Goal: Task Accomplishment & Management: Use online tool/utility

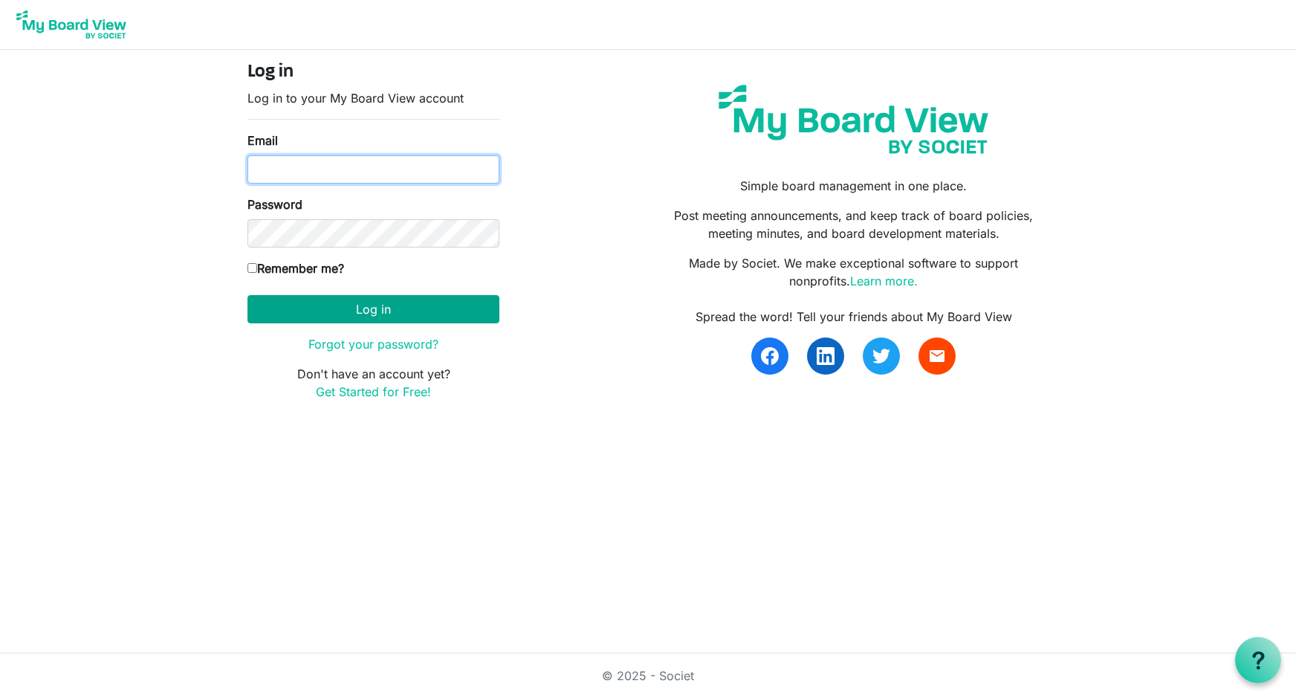
type input "[EMAIL_ADDRESS][DOMAIN_NAME]"
click at [372, 307] on button "Log in" at bounding box center [373, 309] width 252 height 28
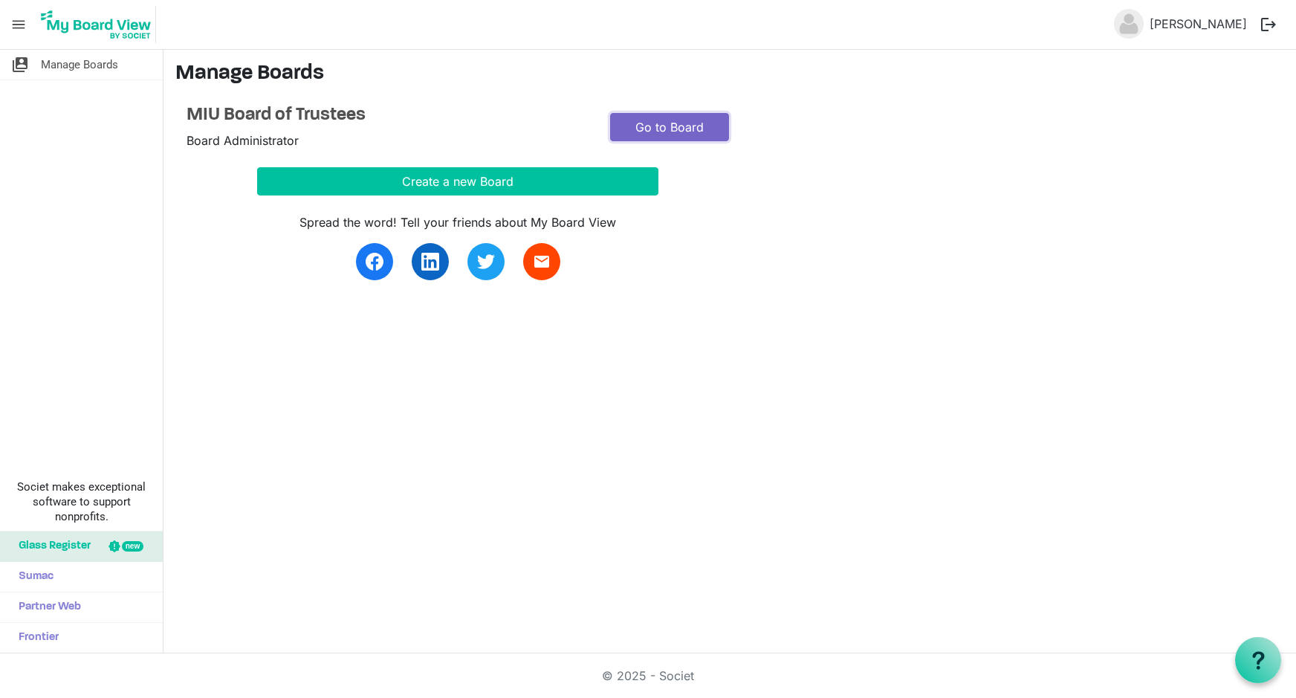
click at [671, 125] on link "Go to Board" at bounding box center [669, 127] width 119 height 28
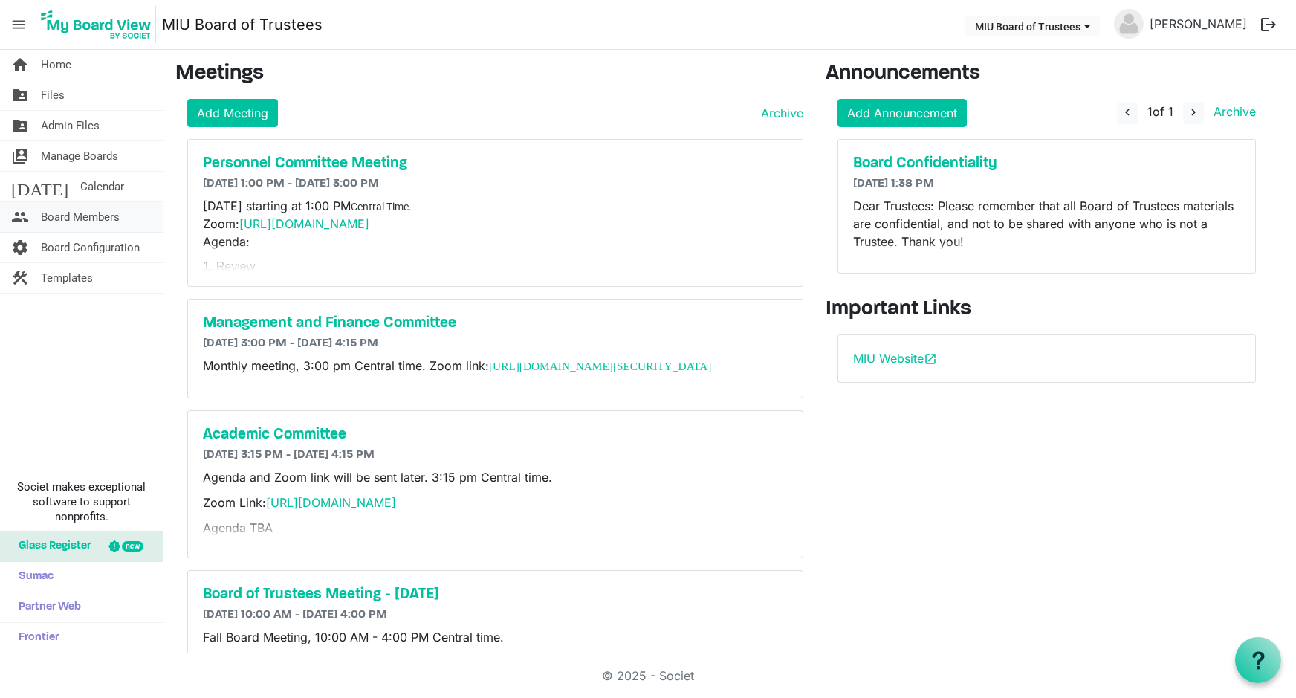
click at [75, 217] on span "Board Members" at bounding box center [80, 217] width 79 height 30
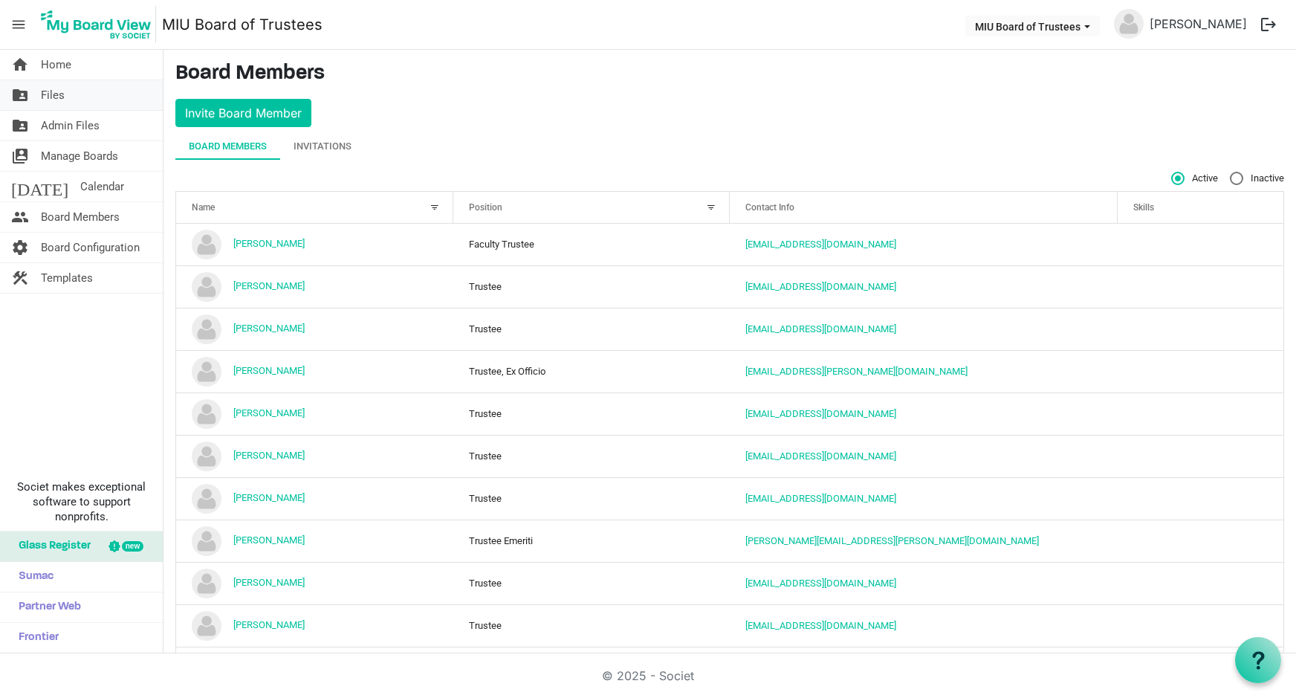
click at [81, 97] on link "folder_shared Files" at bounding box center [81, 95] width 163 height 30
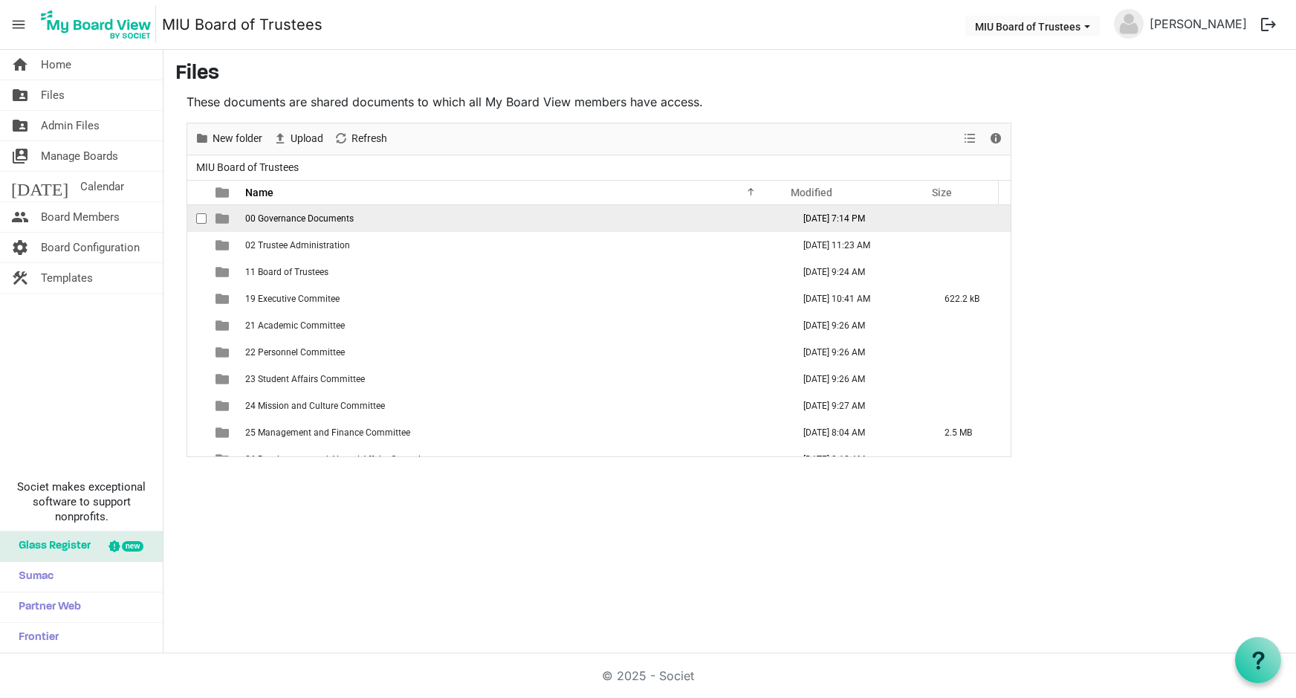
click at [282, 218] on span "00 Governance Documents" at bounding box center [299, 218] width 108 height 10
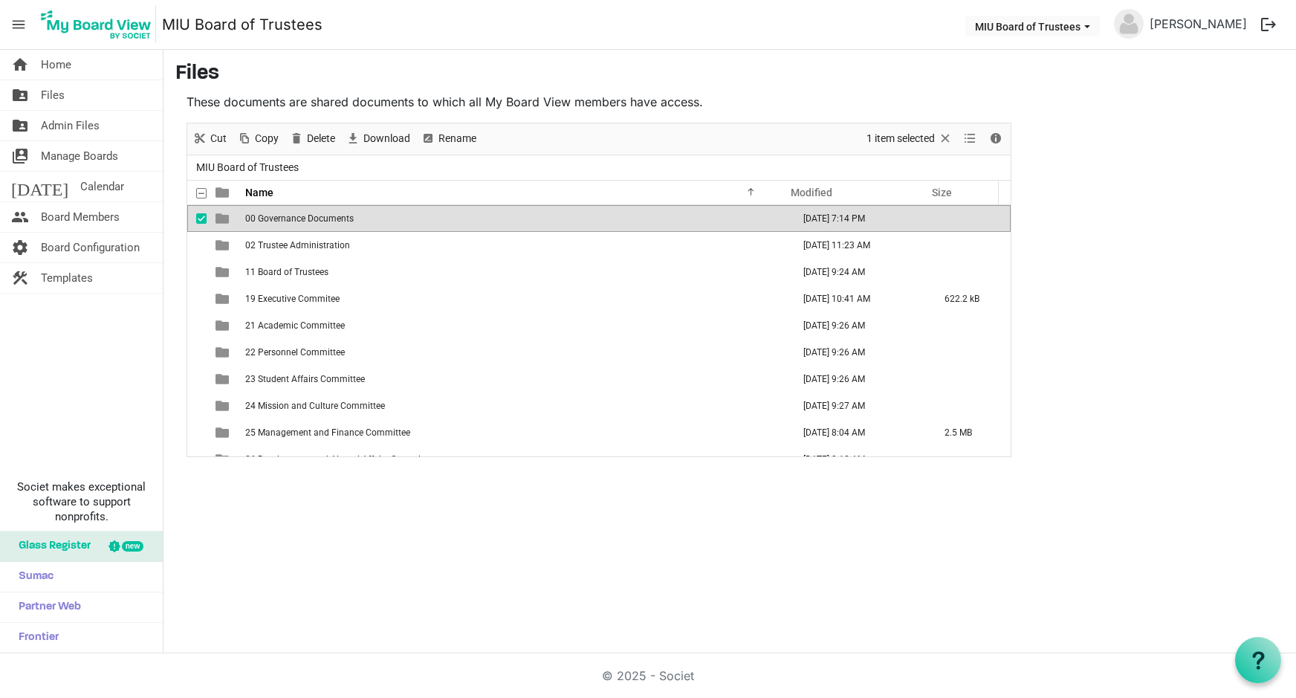
click at [282, 218] on span "00 Governance Documents" at bounding box center [299, 218] width 108 height 10
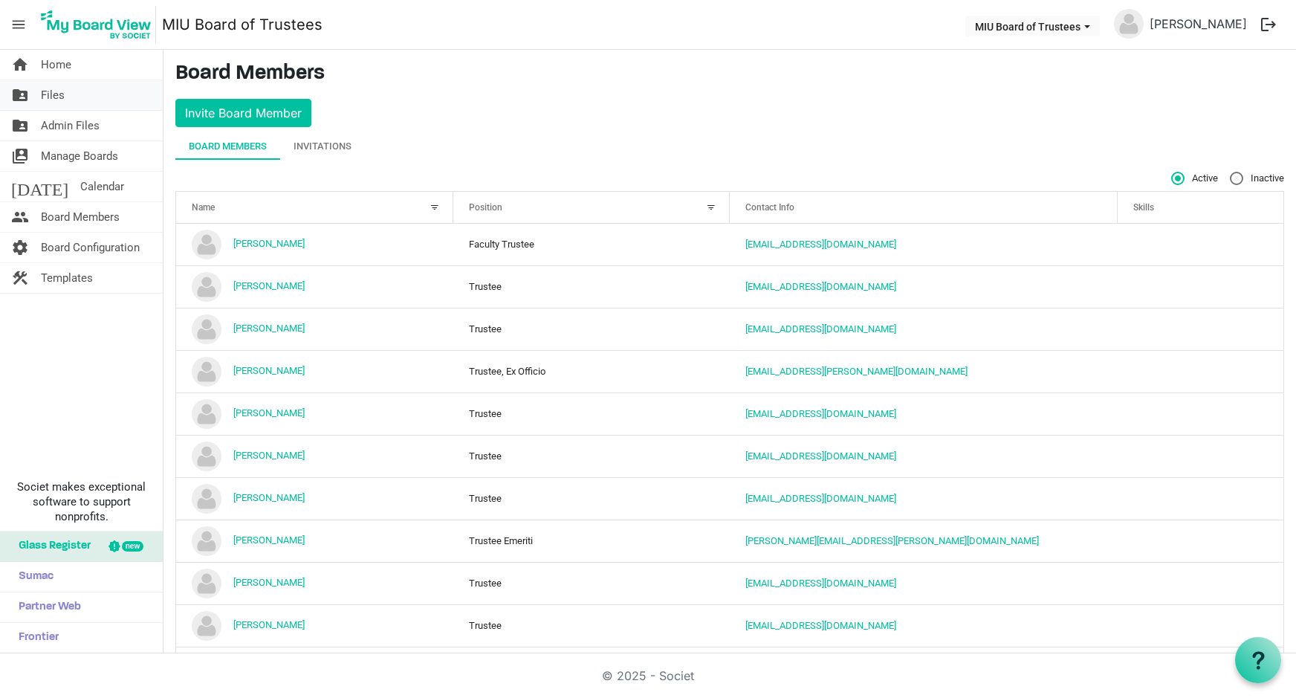
click at [59, 93] on span "Files" at bounding box center [53, 95] width 24 height 30
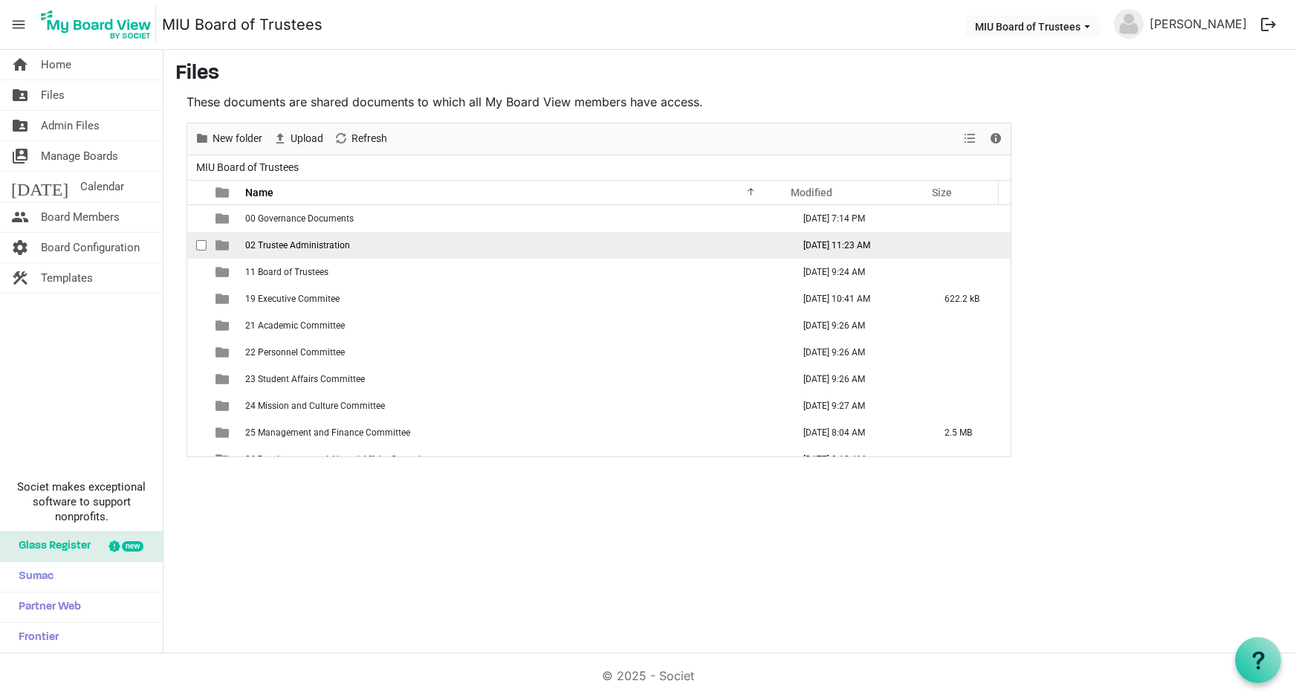
click at [322, 247] on span "02 Trustee Administration" at bounding box center [297, 245] width 105 height 10
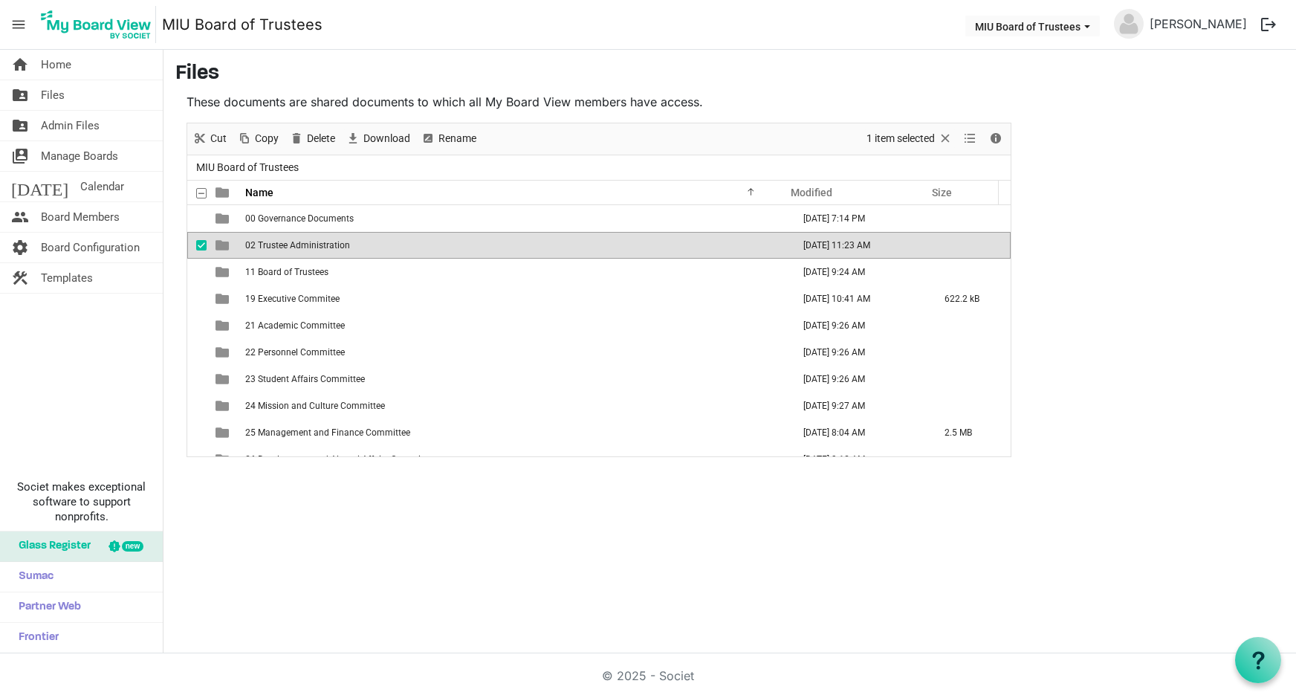
click at [322, 247] on span "02 Trustee Administration" at bounding box center [297, 245] width 105 height 10
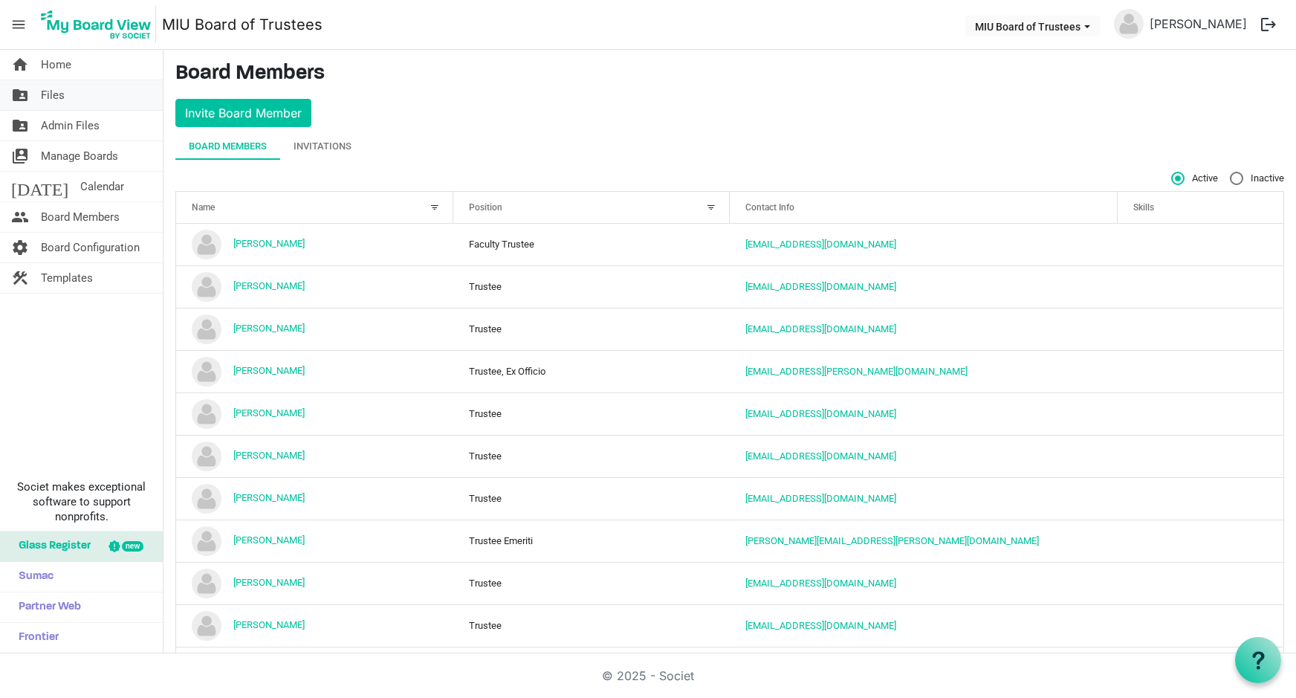
click at [59, 93] on span "Files" at bounding box center [53, 95] width 24 height 30
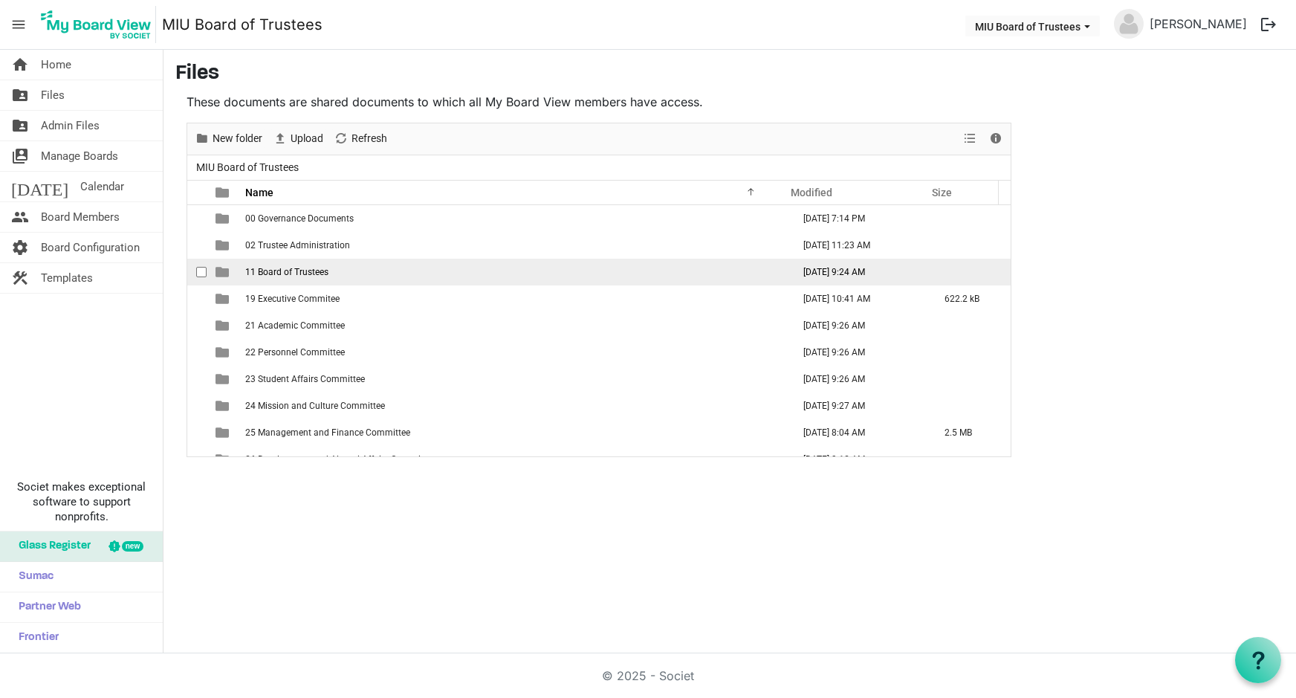
click at [279, 279] on td "11 Board of Trustees" at bounding box center [514, 272] width 547 height 27
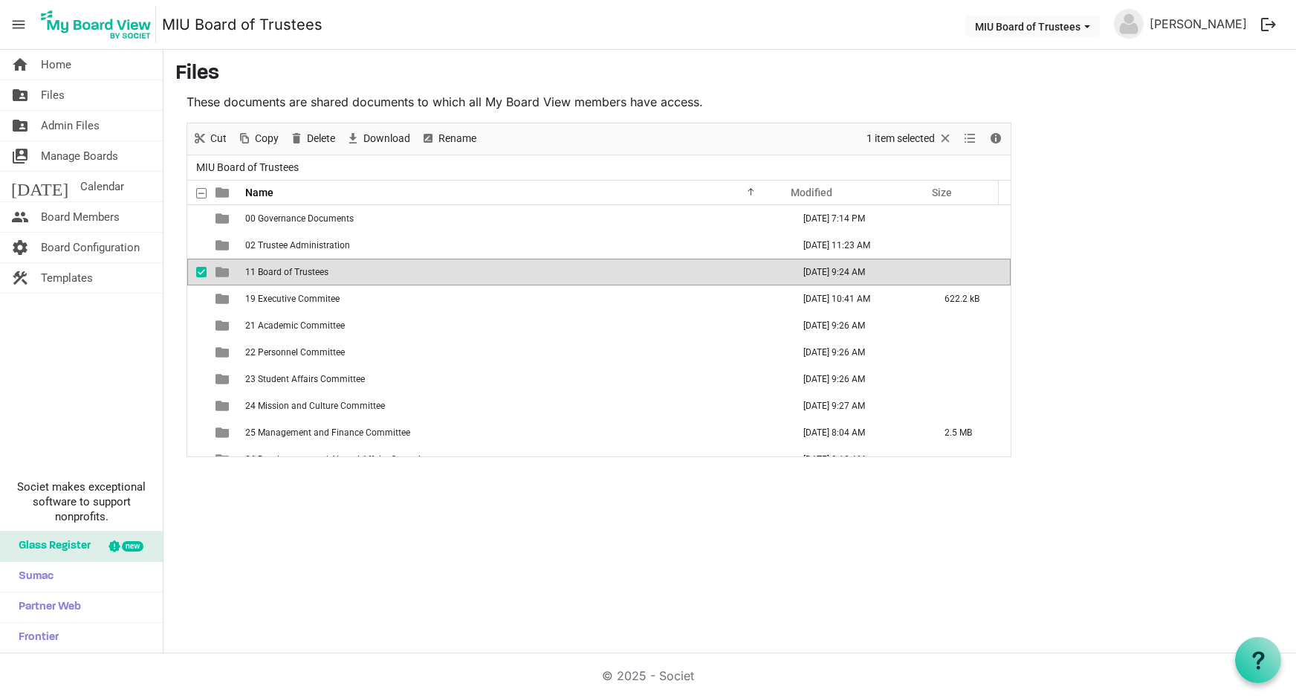
click at [279, 279] on td "11 Board of Trustees" at bounding box center [514, 272] width 547 height 27
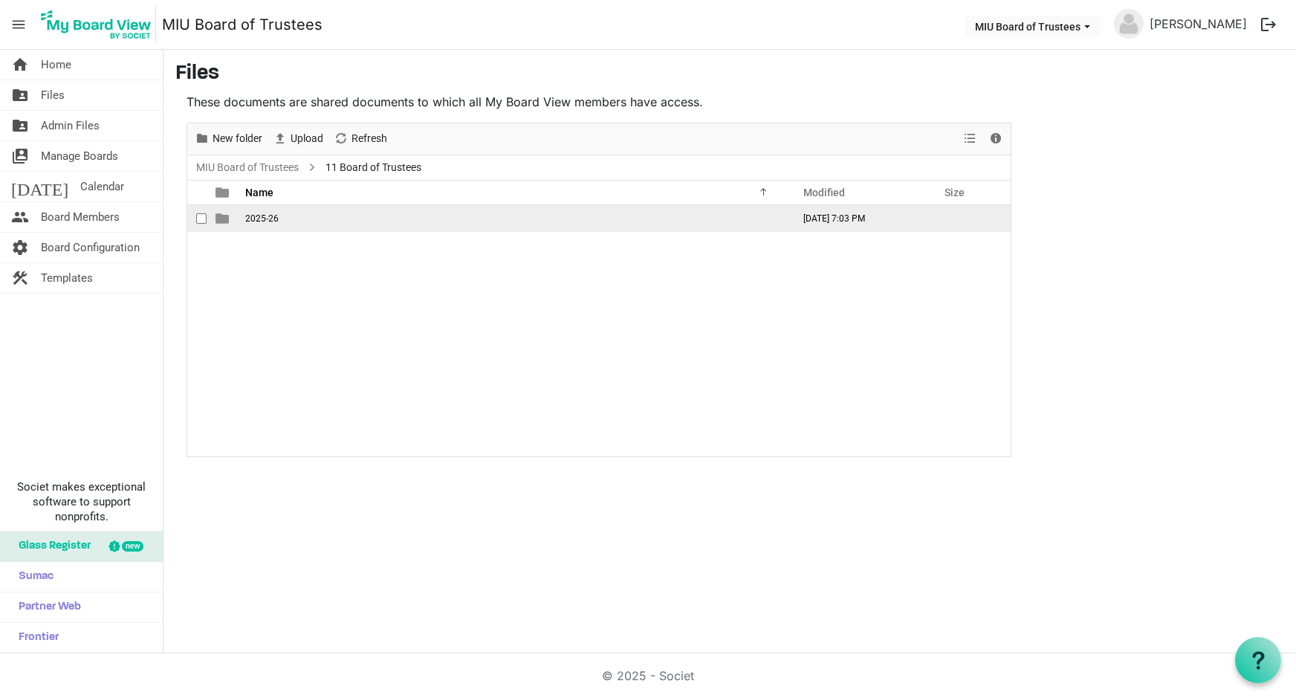
click at [221, 217] on span "is template cell column header type" at bounding box center [222, 218] width 13 height 13
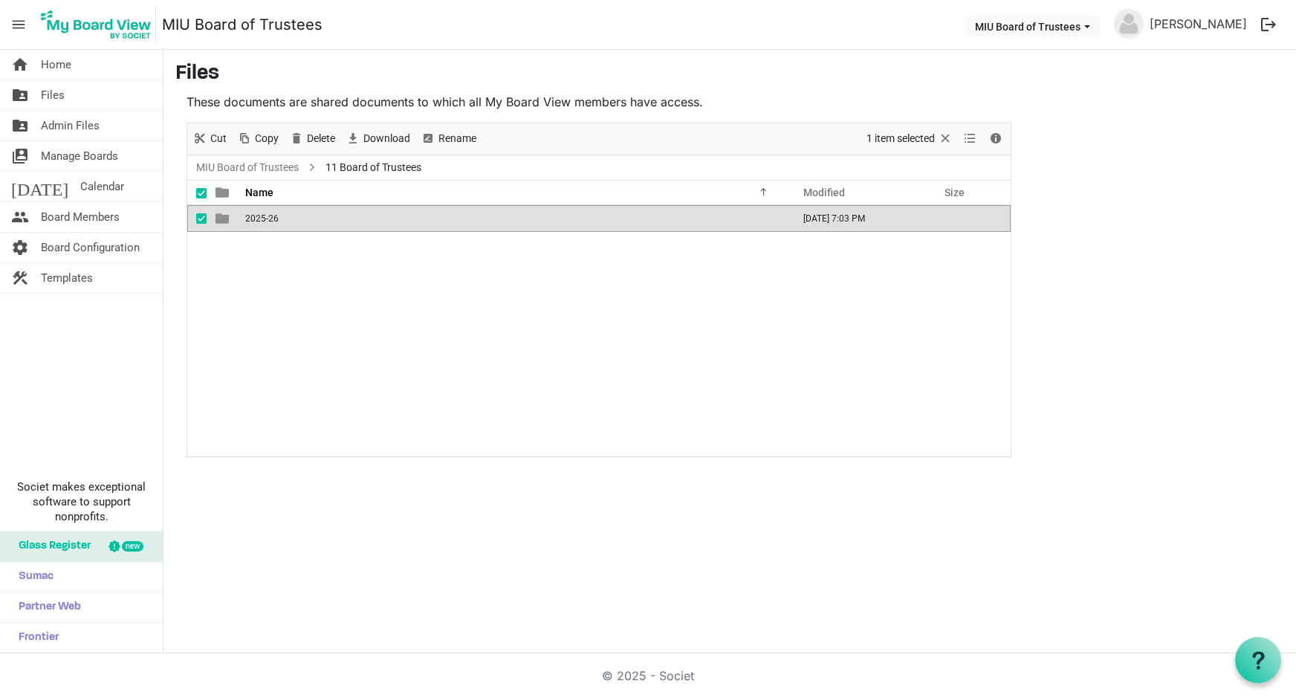
click at [221, 217] on span "is template cell column header type" at bounding box center [222, 218] width 13 height 13
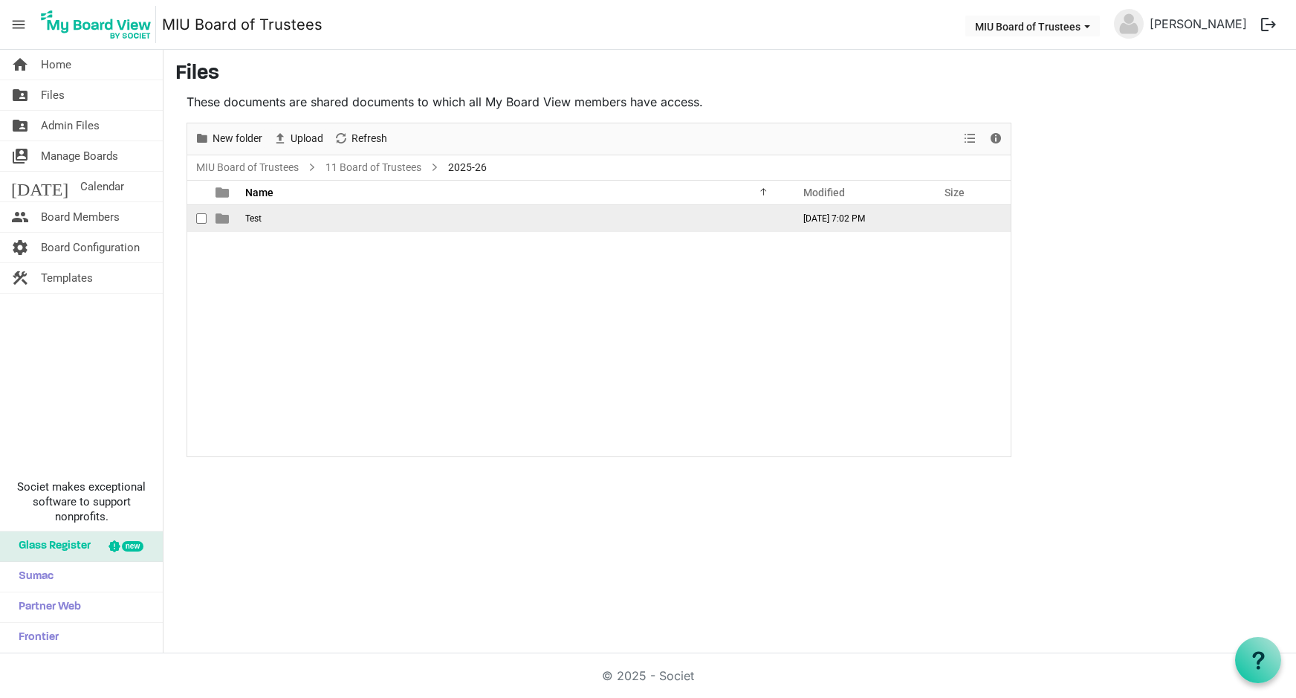
click at [223, 219] on span "is template cell column header type" at bounding box center [222, 218] width 13 height 13
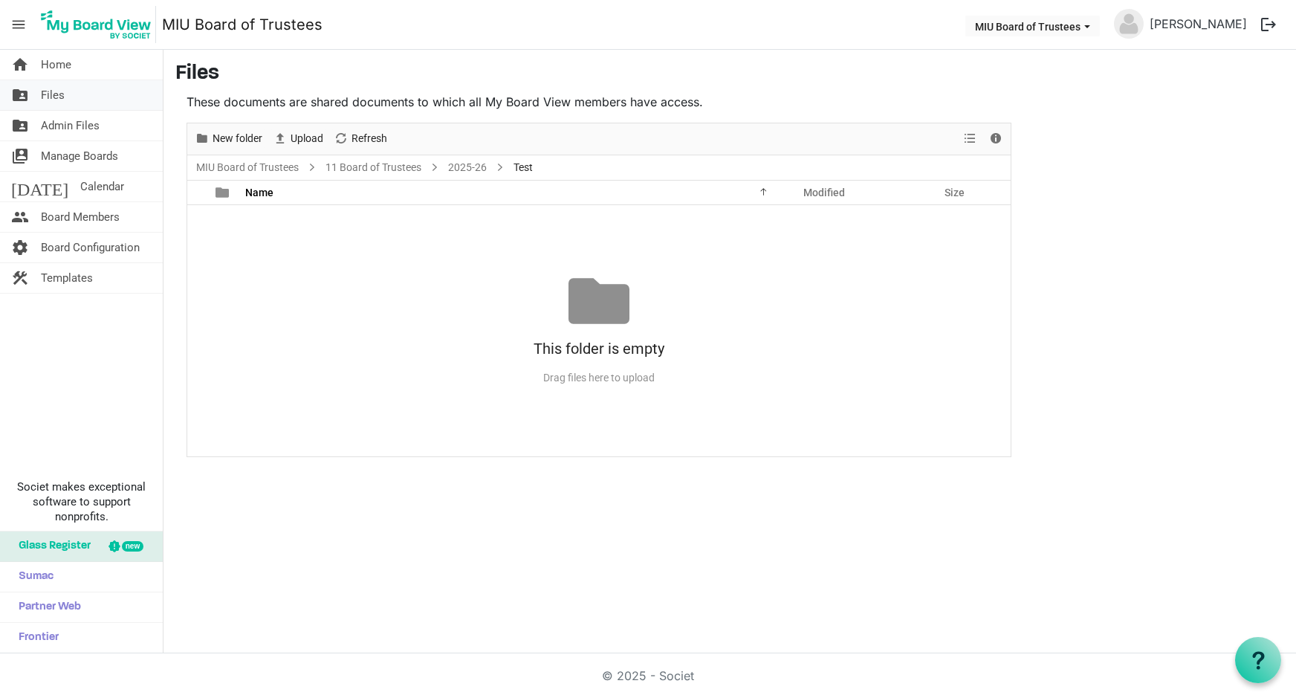
click at [53, 91] on span "Files" at bounding box center [53, 95] width 24 height 30
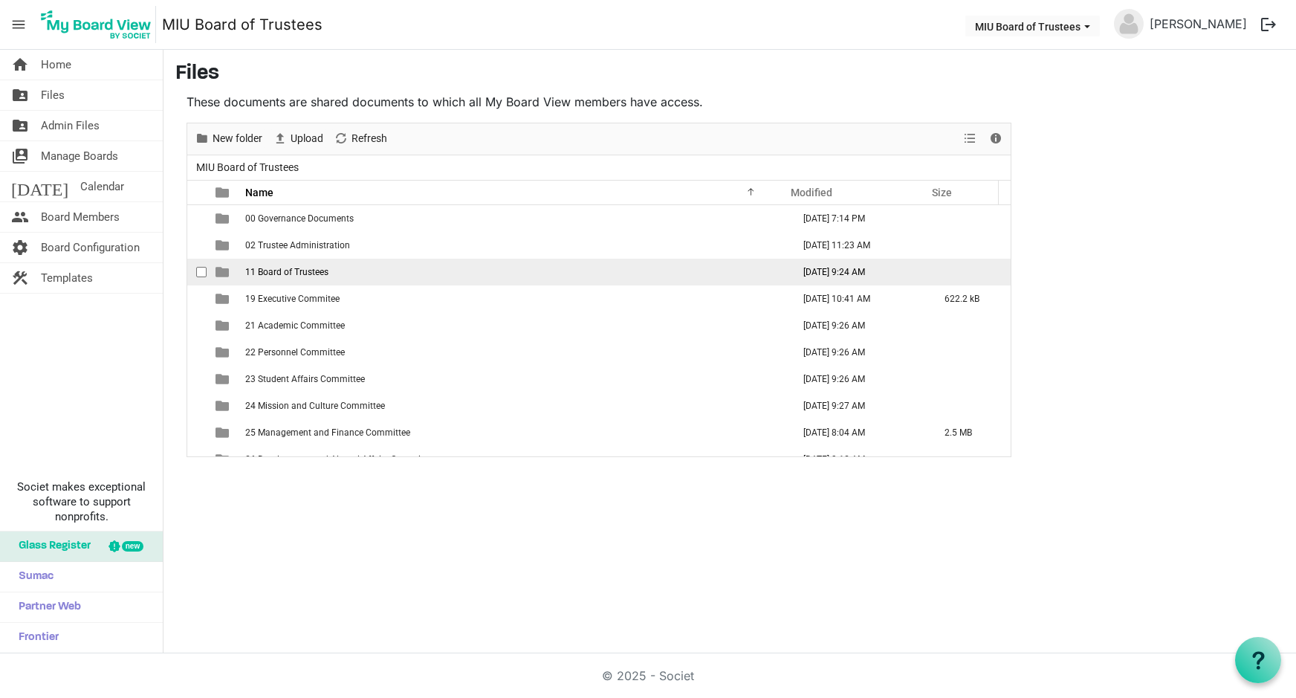
click at [299, 271] on span "11 Board of Trustees" at bounding box center [286, 272] width 83 height 10
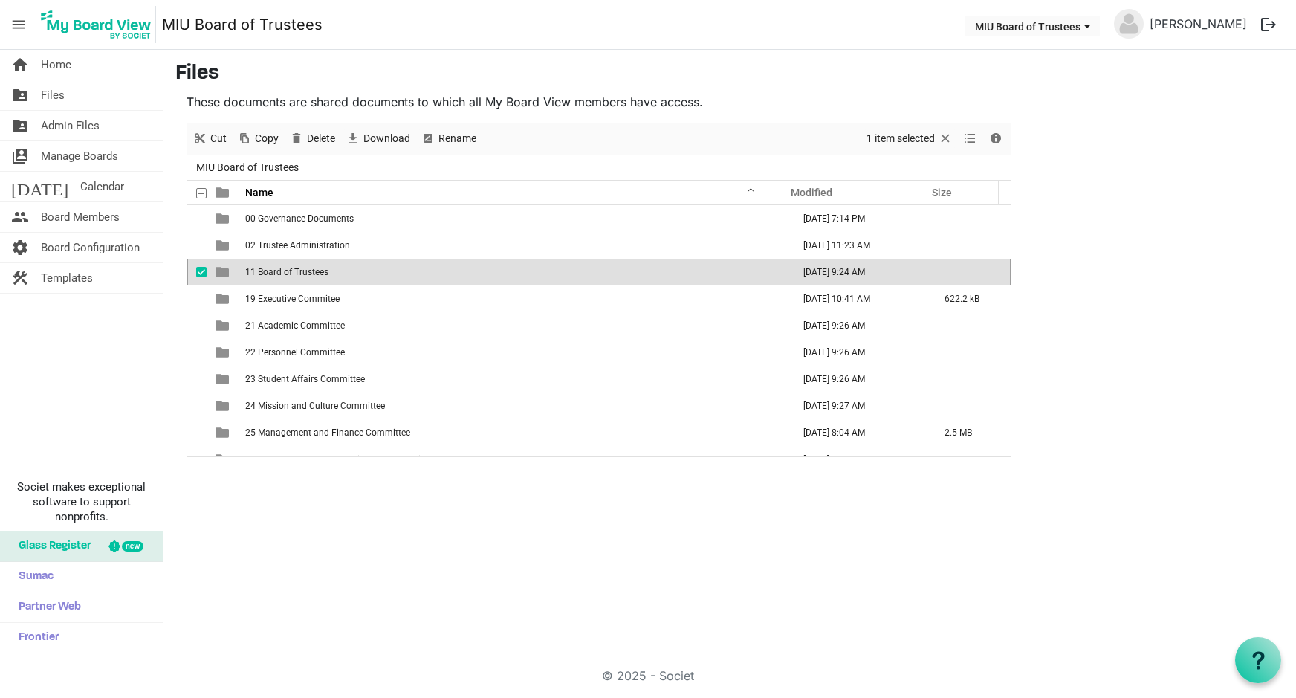
click at [299, 271] on span "11 Board of Trustees" at bounding box center [286, 272] width 83 height 10
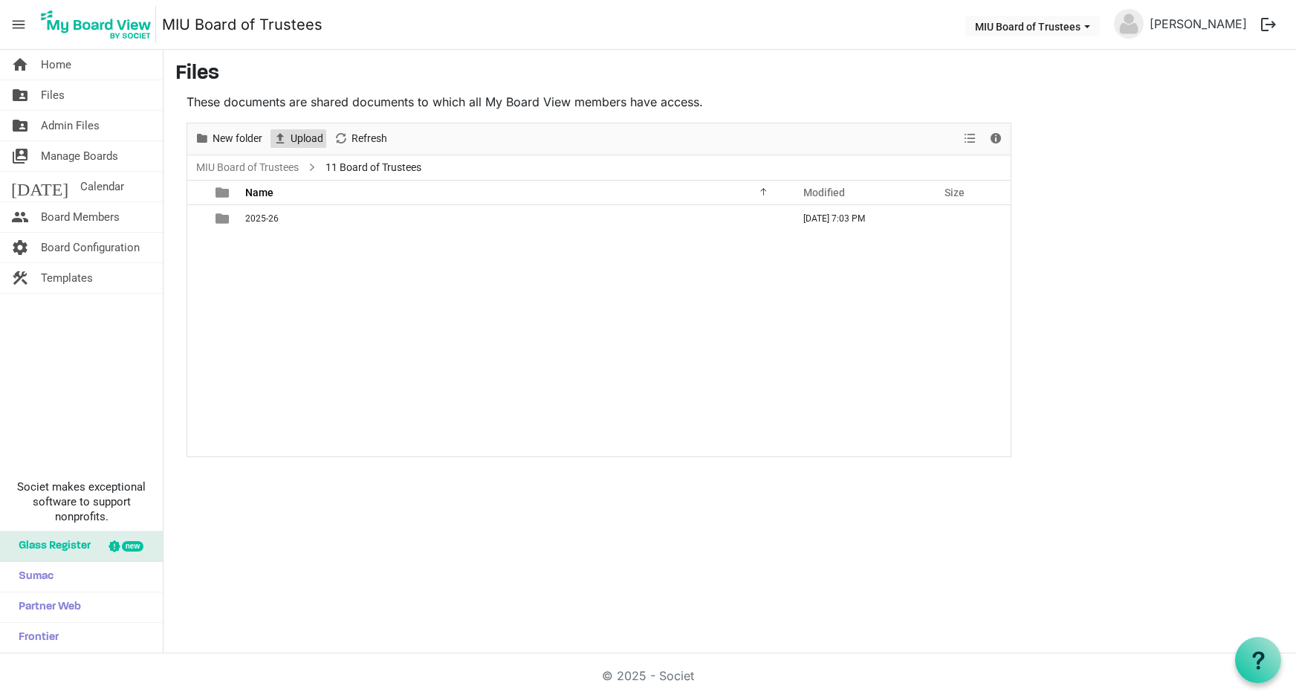
click at [302, 137] on span "Upload" at bounding box center [307, 138] width 36 height 19
click at [299, 138] on span "Upload" at bounding box center [307, 138] width 36 height 19
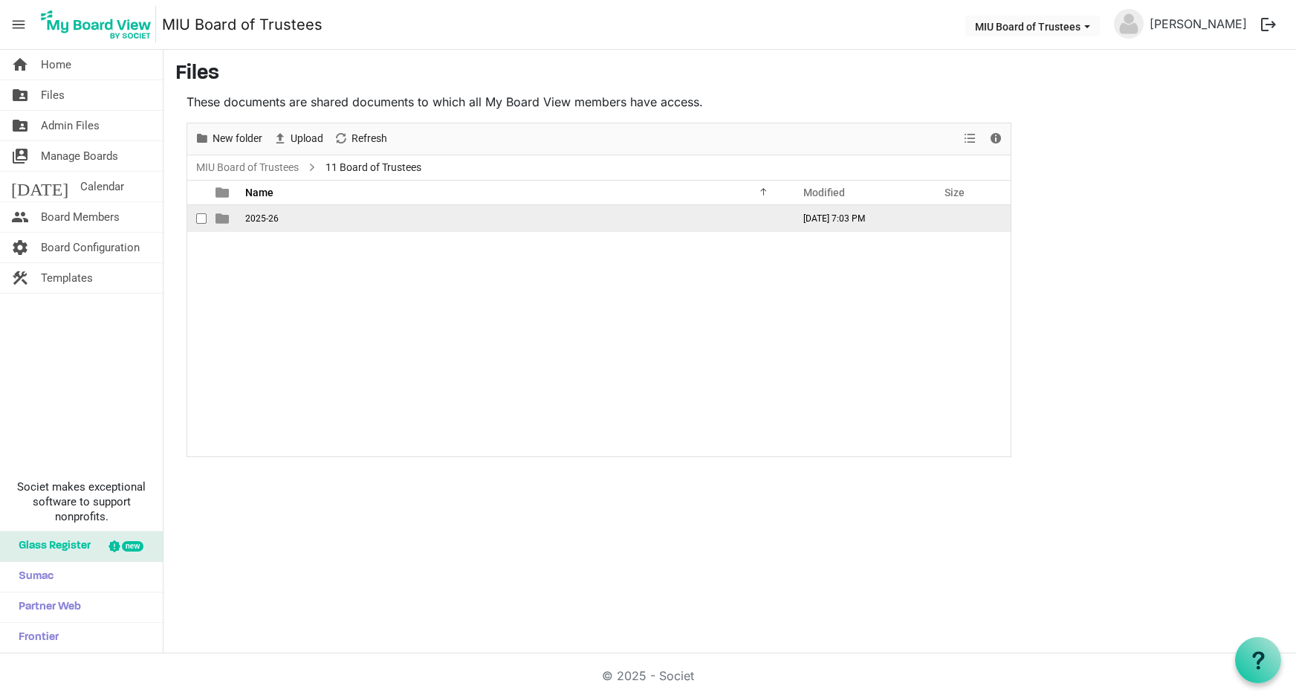
click at [195, 214] on td "checkbox" at bounding box center [196, 218] width 19 height 27
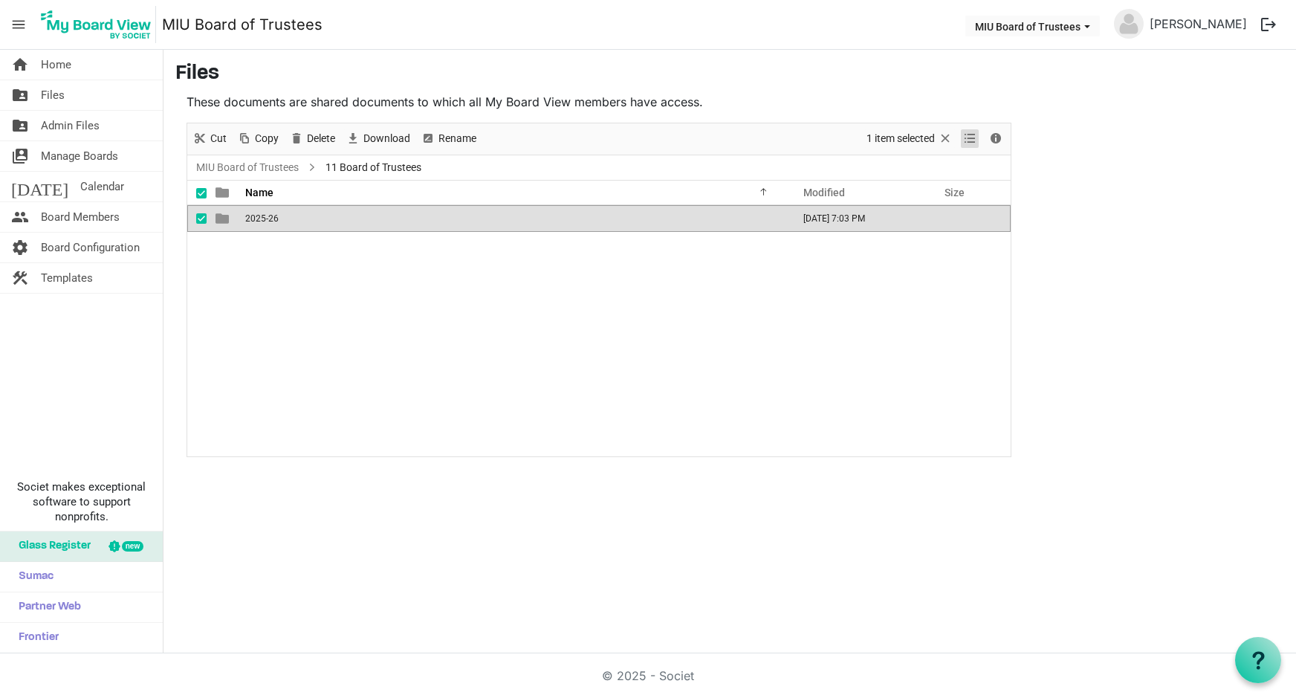
click at [971, 134] on span "View dropdownbutton" at bounding box center [970, 138] width 18 height 19
click at [995, 190] on span at bounding box center [996, 194] width 10 height 27
click at [966, 135] on span "View dropdownbutton" at bounding box center [970, 138] width 18 height 19
click at [887, 218] on td "August 04, 2025 7:03 PM" at bounding box center [858, 218] width 141 height 27
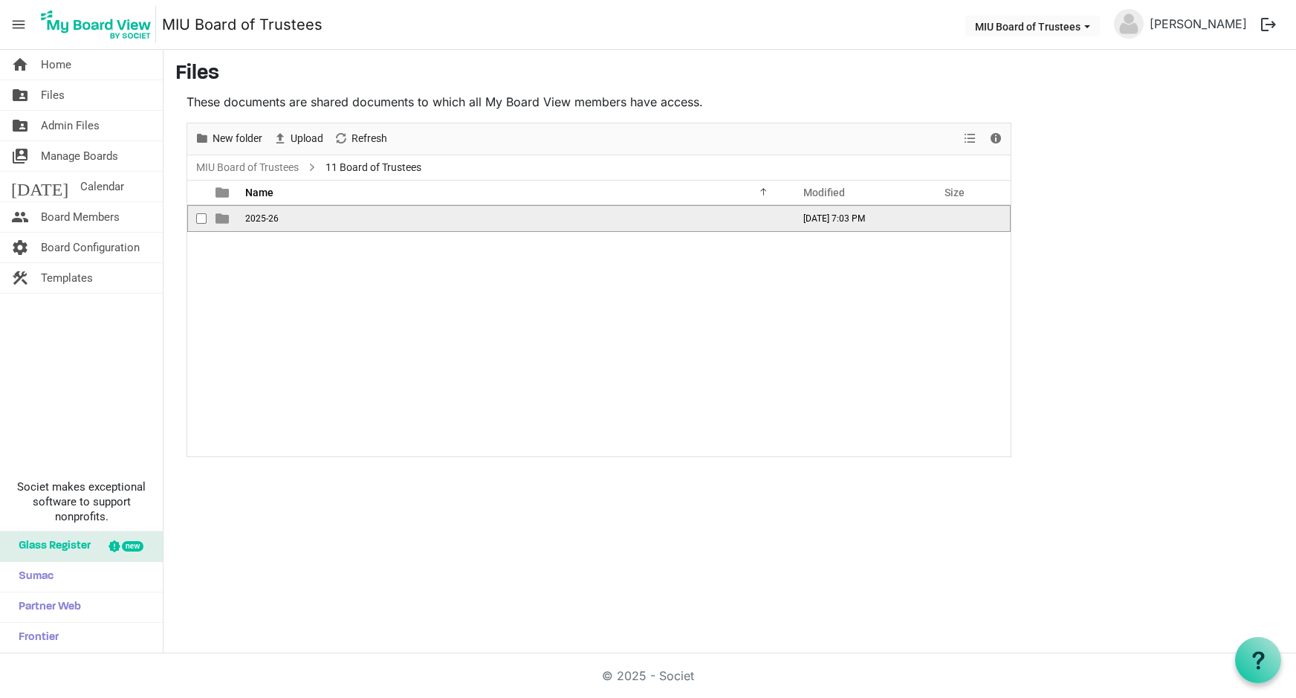
click at [887, 218] on td "August 04, 2025 7:03 PM" at bounding box center [858, 218] width 141 height 27
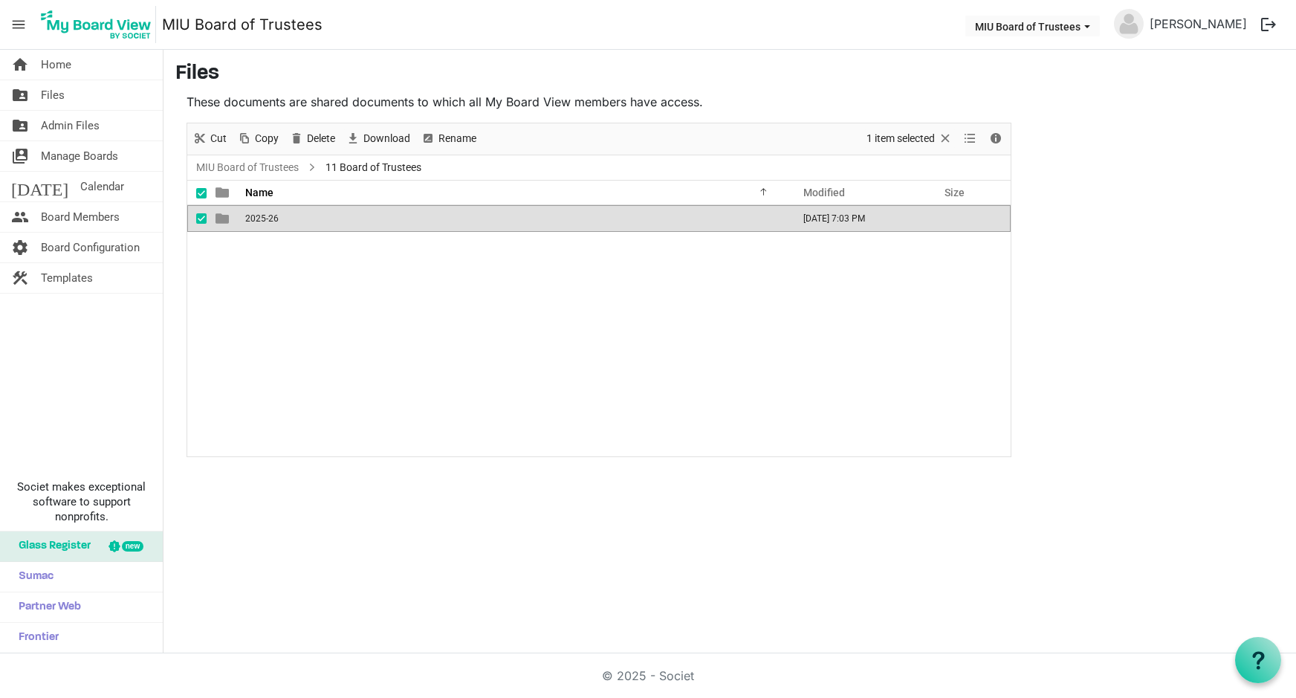
click at [209, 213] on div "checkbox" at bounding box center [205, 218] width 18 height 15
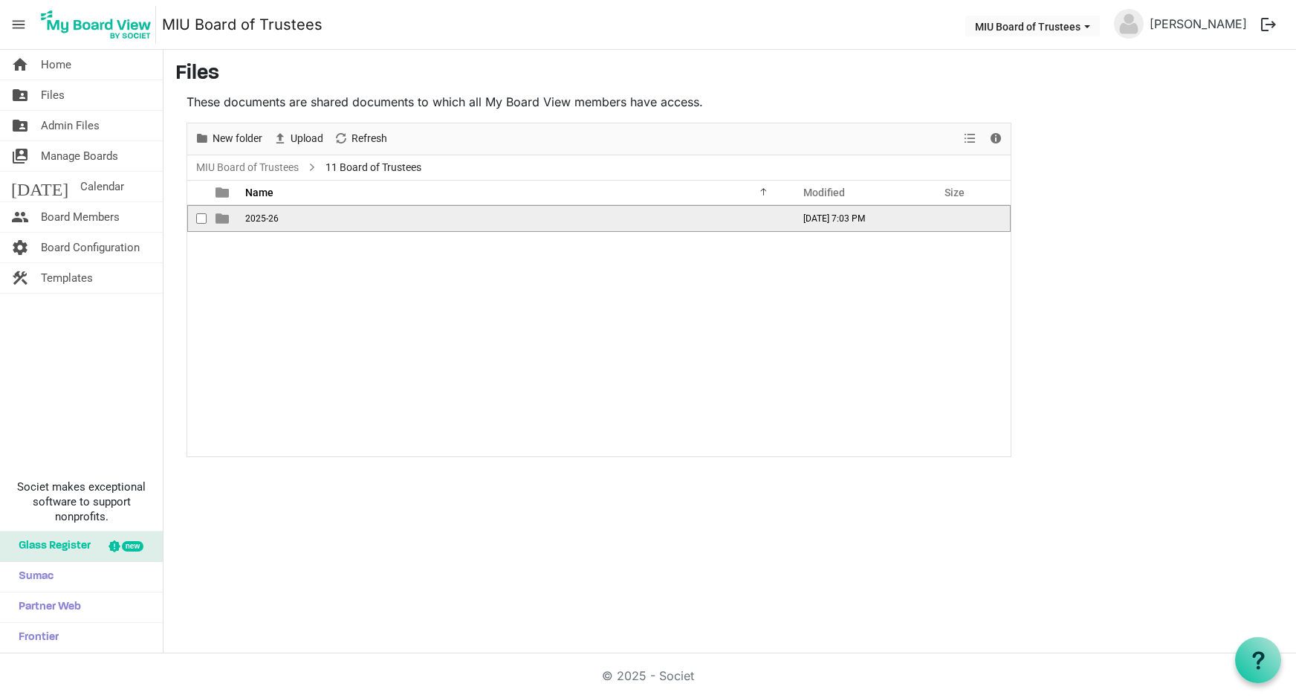
click at [349, 222] on td "2025-26" at bounding box center [514, 218] width 547 height 27
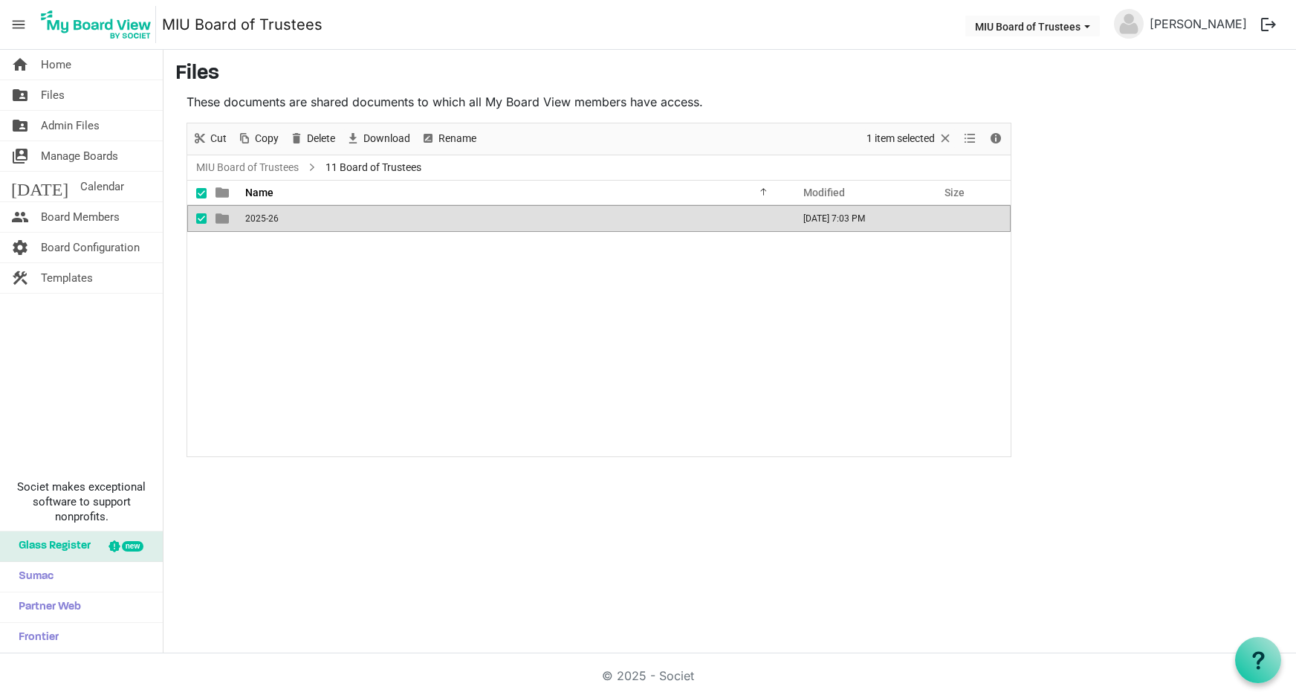
click at [283, 218] on td "2025-26" at bounding box center [514, 218] width 547 height 27
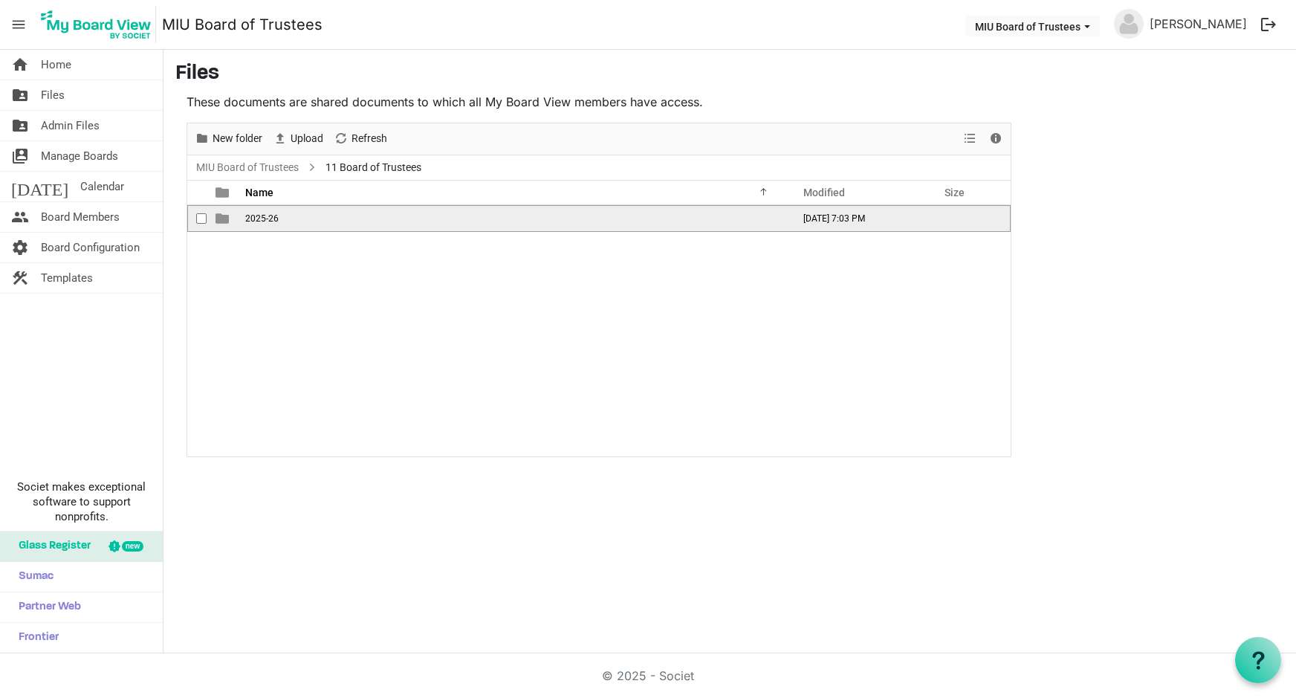
click at [420, 221] on td "2025-26" at bounding box center [514, 218] width 547 height 27
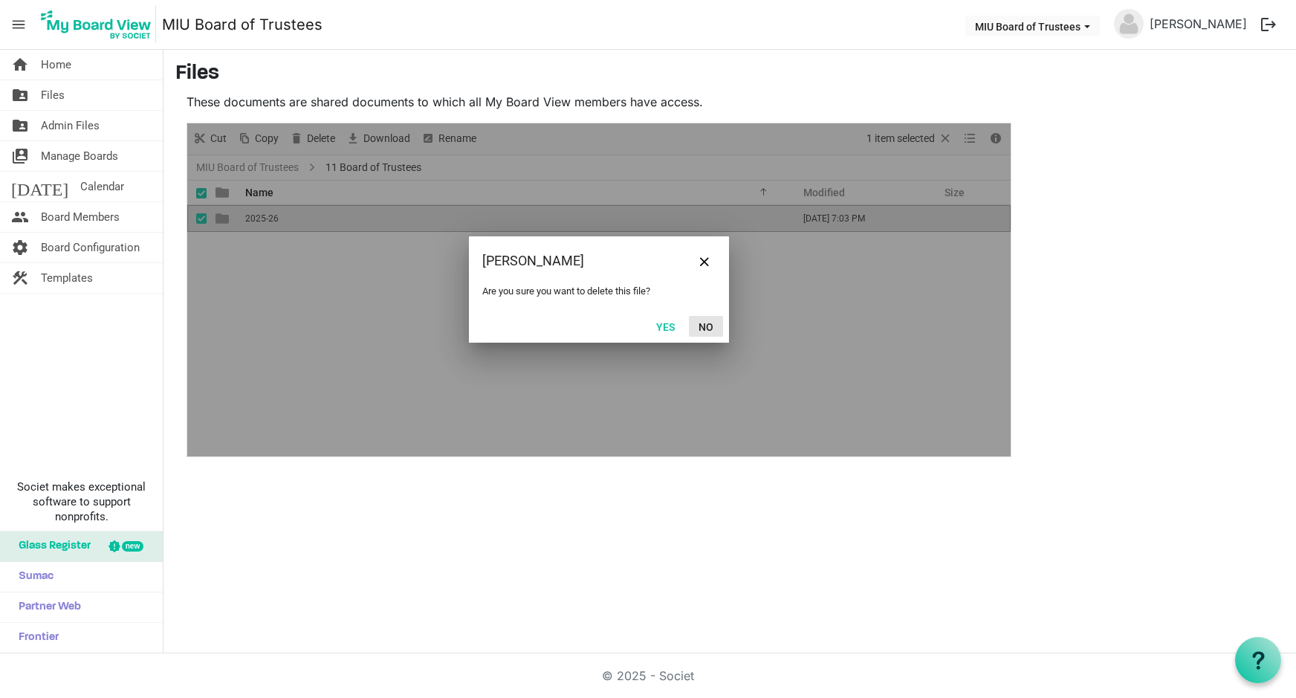
click at [711, 323] on button "No" at bounding box center [706, 326] width 34 height 21
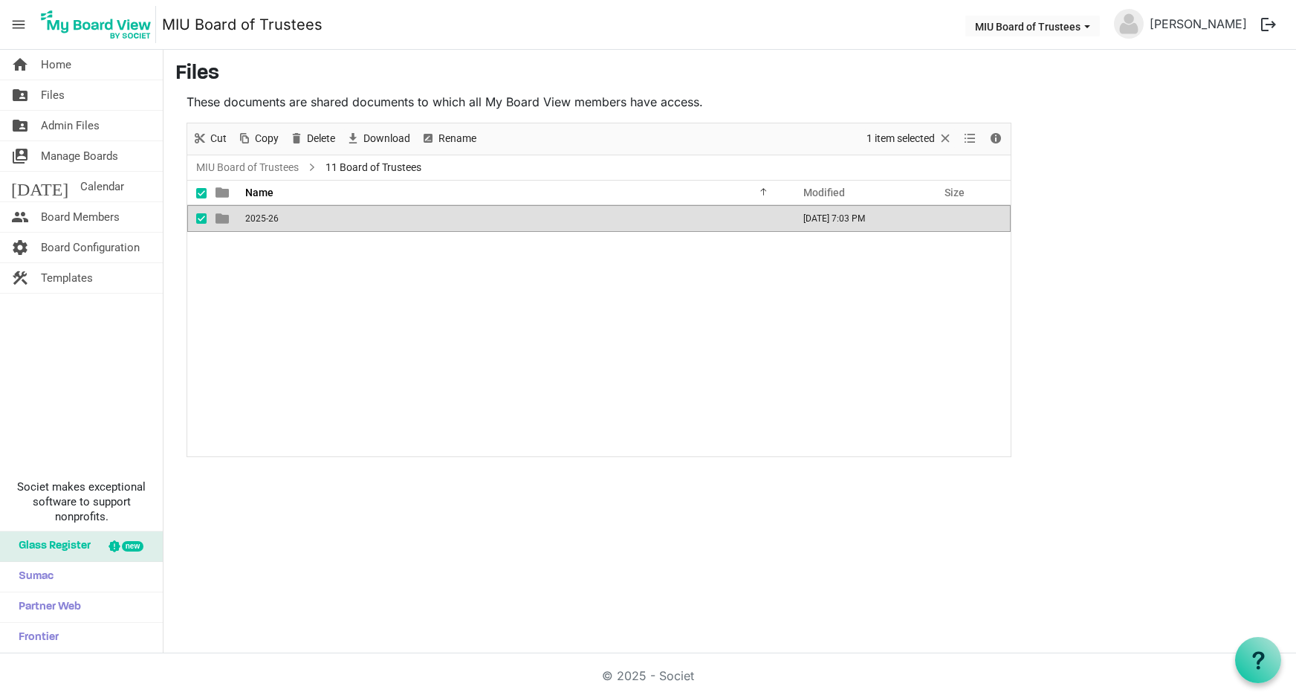
click at [221, 216] on span "is template cell column header type" at bounding box center [222, 218] width 13 height 13
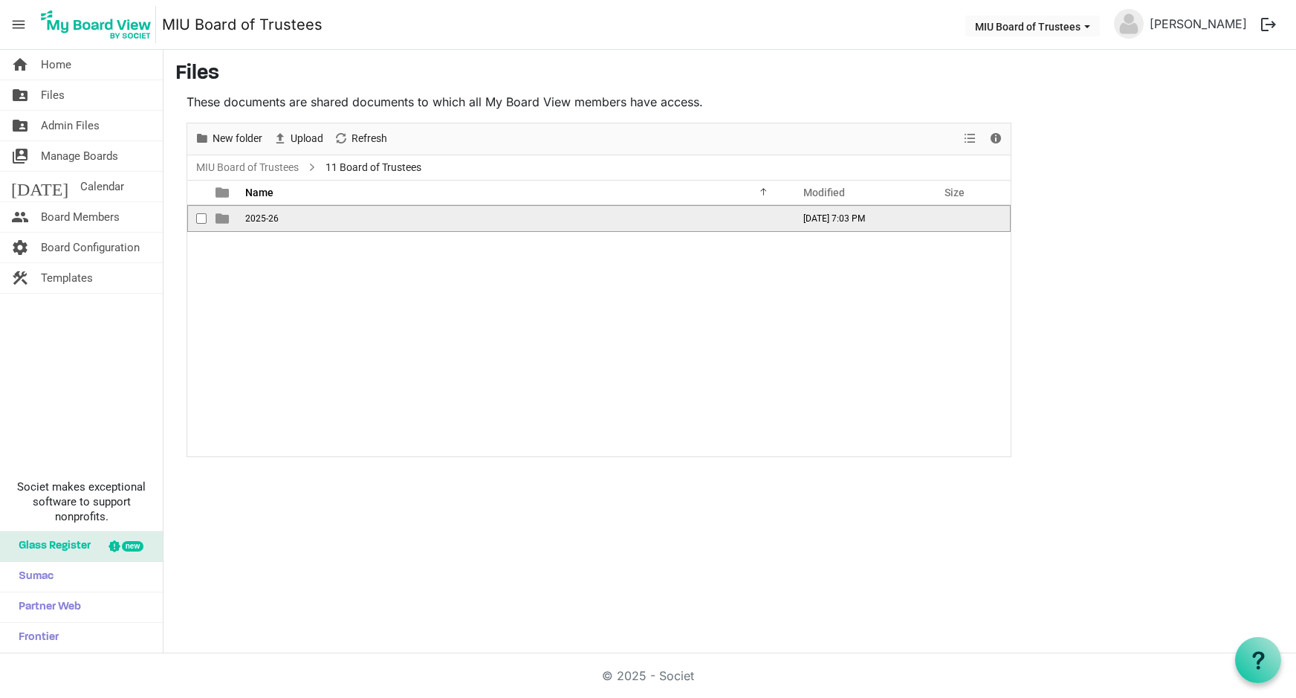
click at [221, 216] on span "is template cell column header type" at bounding box center [222, 218] width 13 height 13
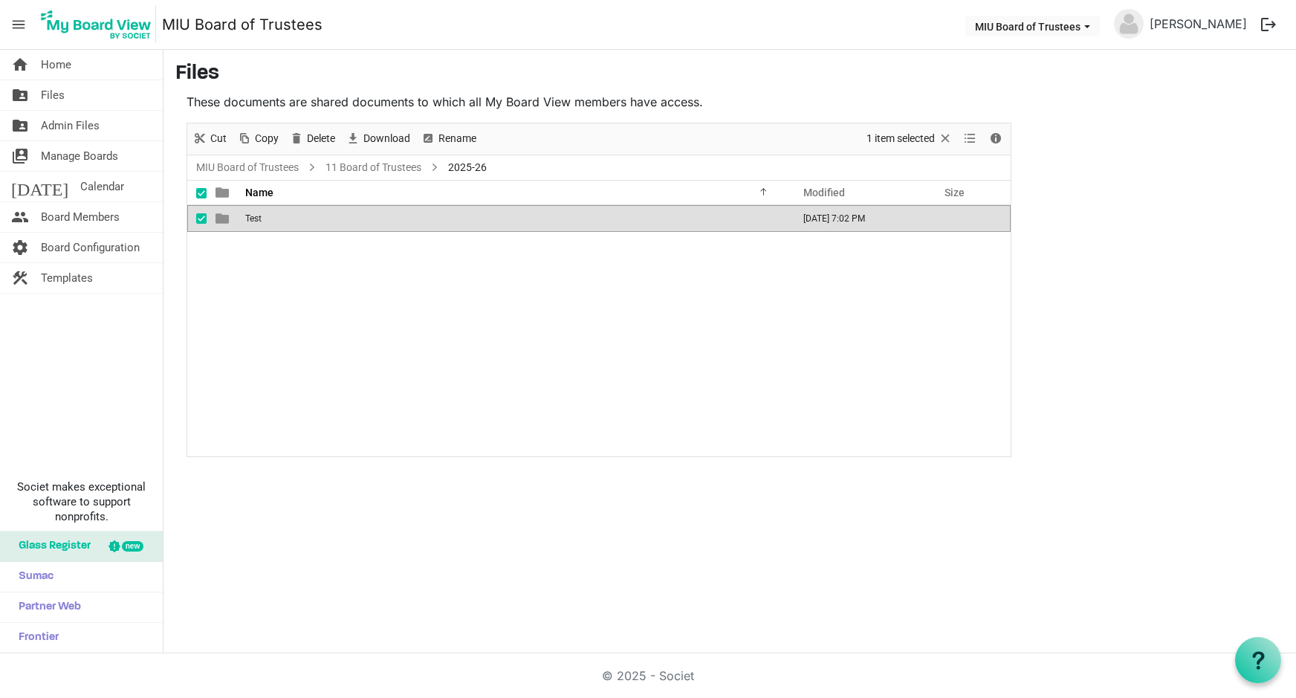
click at [221, 216] on span "is template cell column header type" at bounding box center [222, 218] width 13 height 13
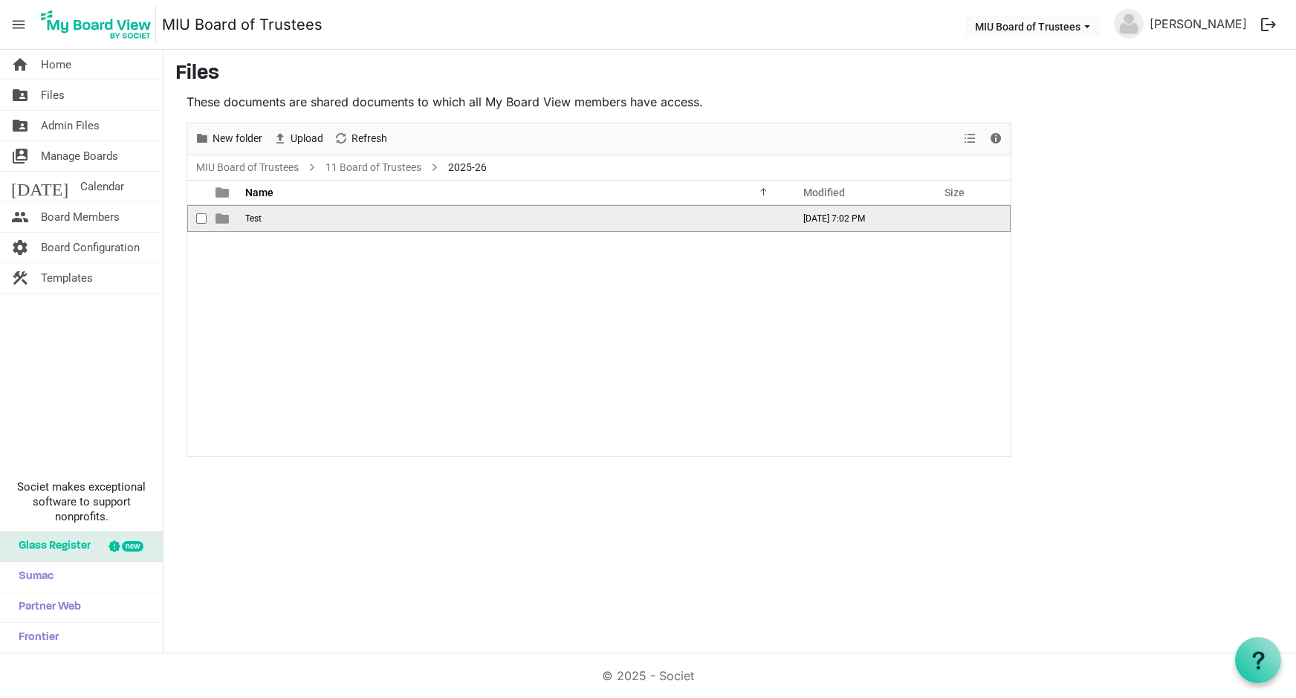
click at [221, 216] on span "is template cell column header type" at bounding box center [222, 218] width 13 height 13
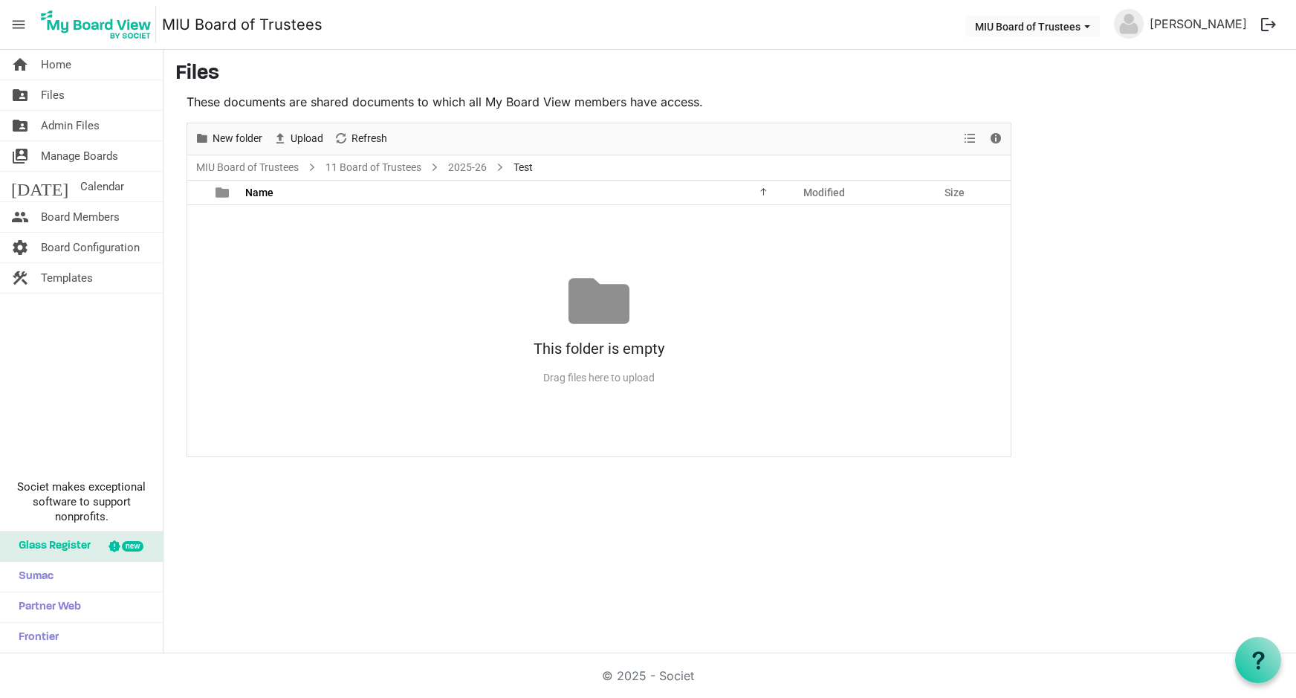
click at [311, 224] on div "No records to display This folder is empty Drag files here to upload" at bounding box center [598, 330] width 823 height 251
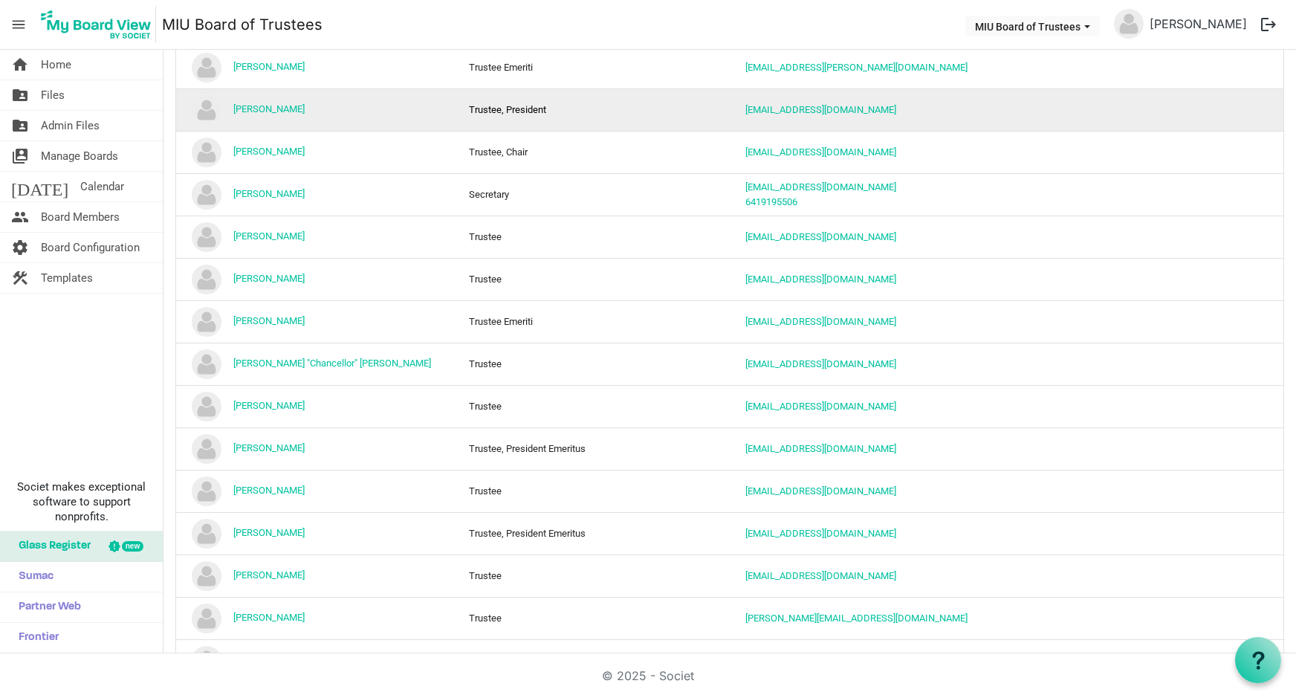
scroll to position [524, 0]
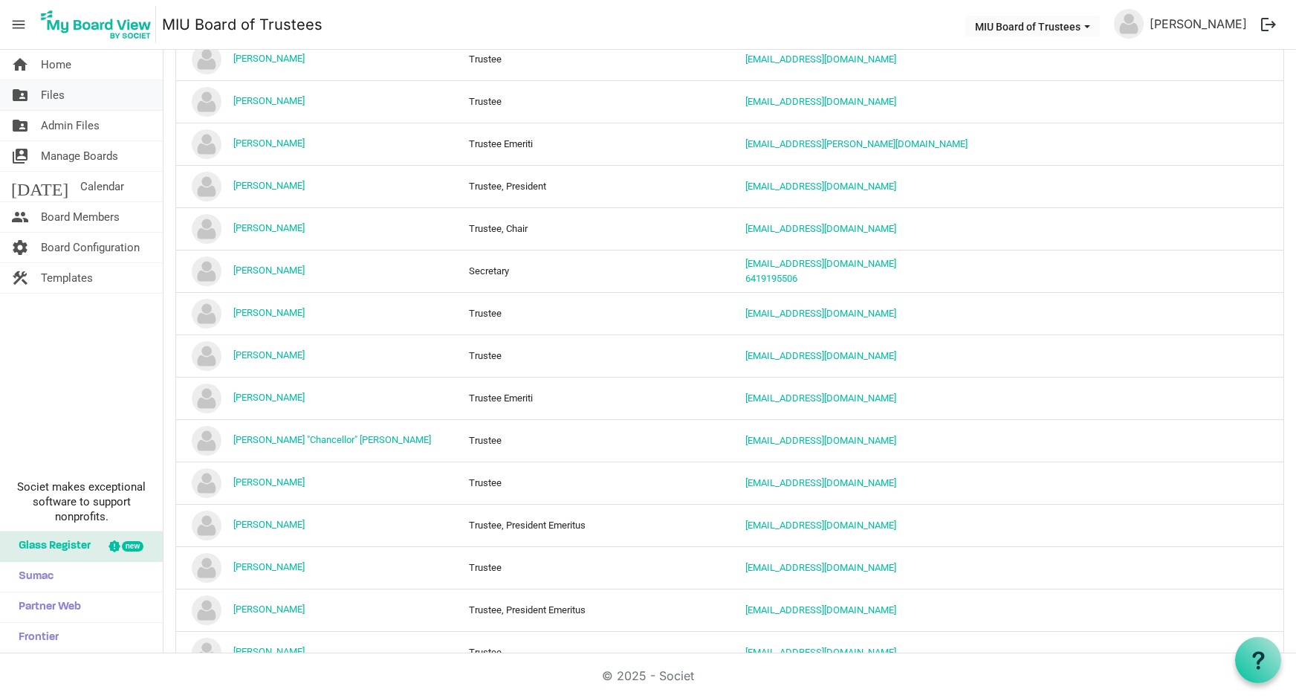
click at [51, 95] on span "Files" at bounding box center [53, 95] width 24 height 30
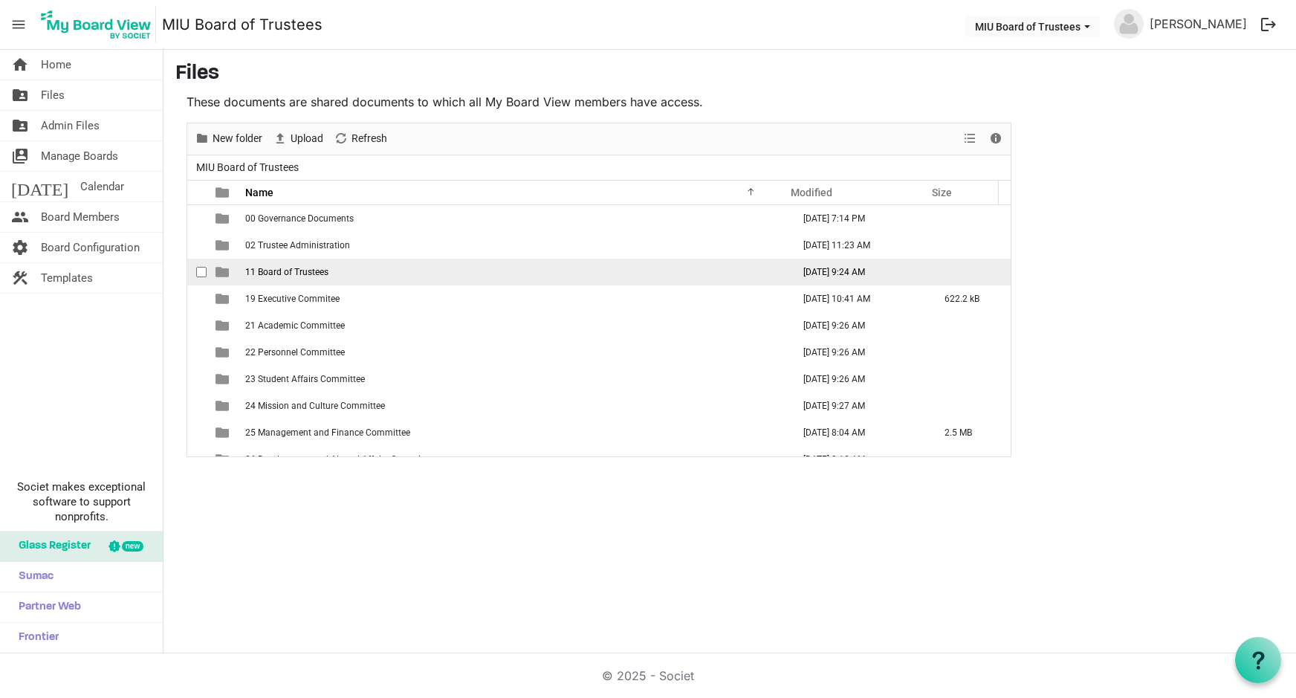
click at [262, 270] on span "11 Board of Trustees" at bounding box center [286, 272] width 83 height 10
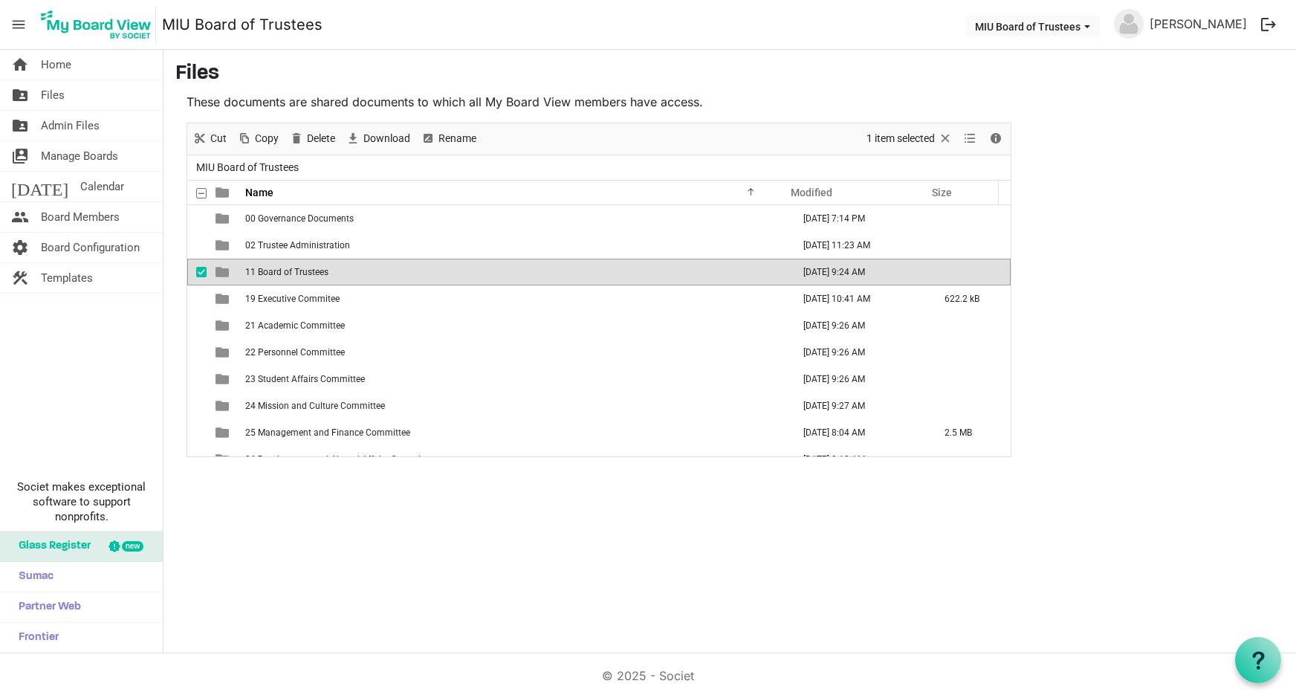
click at [262, 270] on span "11 Board of Trustees" at bounding box center [286, 272] width 83 height 10
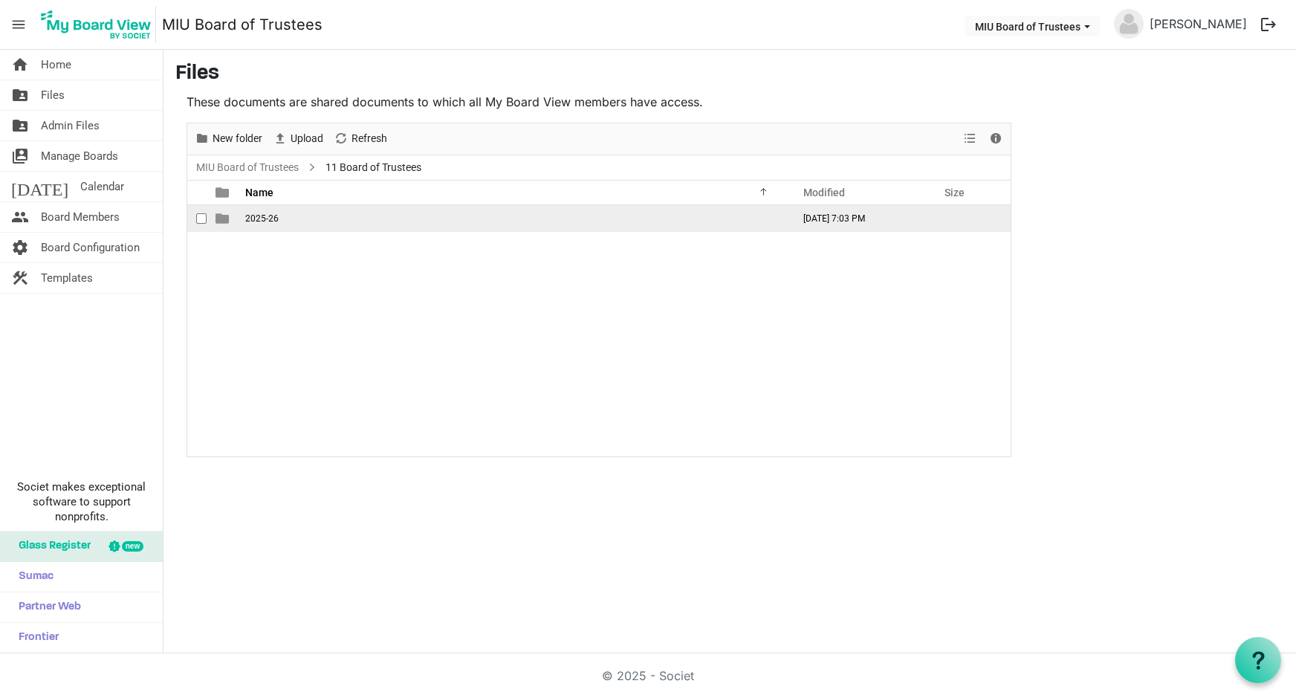
click at [221, 218] on span "is template cell column header type" at bounding box center [222, 218] width 13 height 13
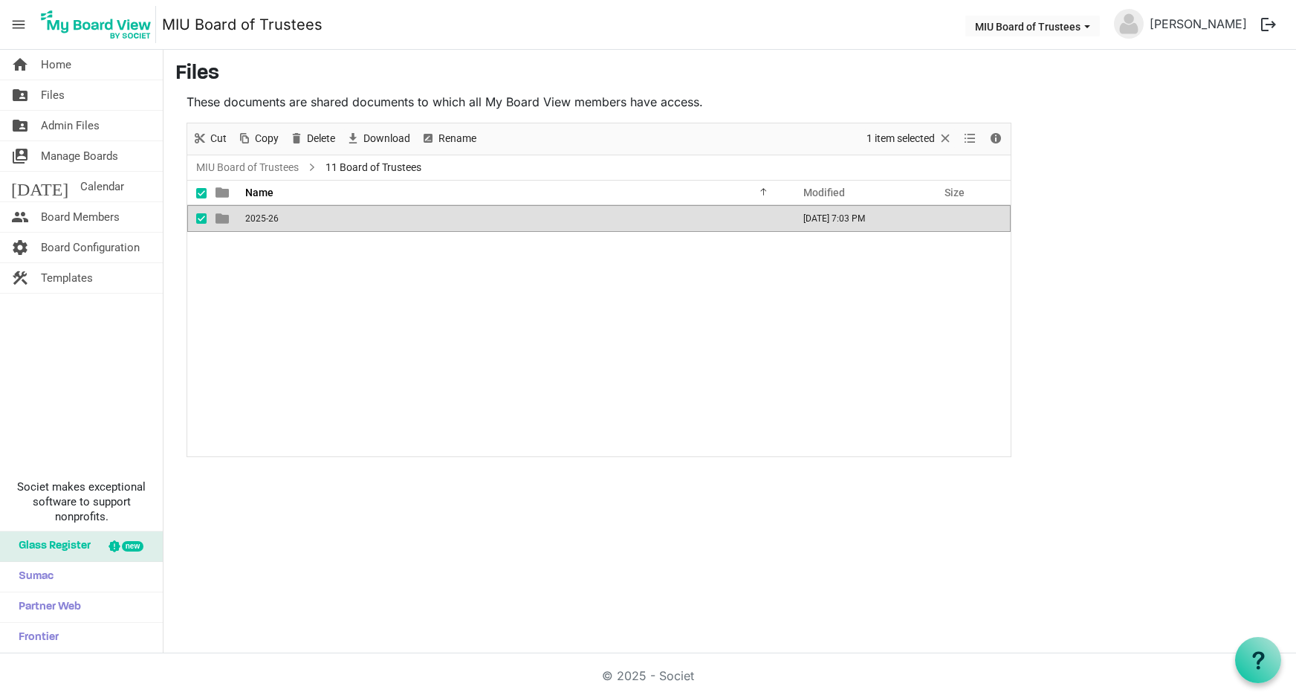
click at [227, 218] on span "is template cell column header type" at bounding box center [222, 218] width 13 height 13
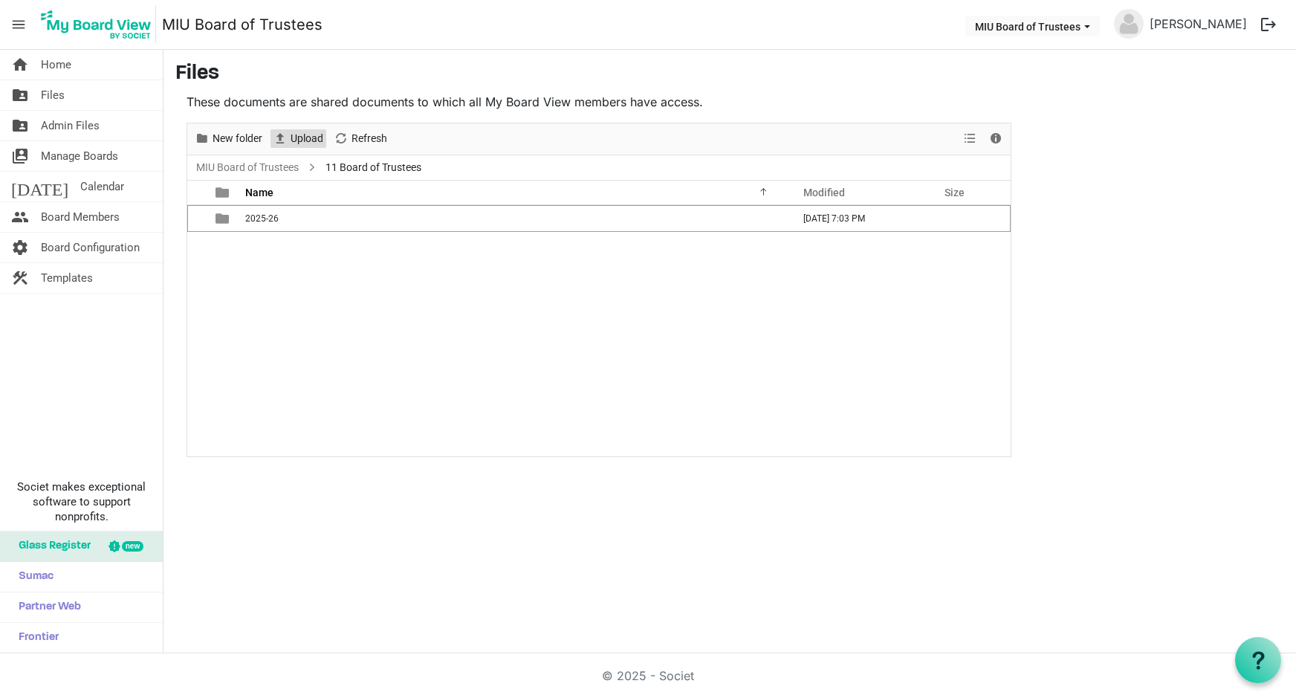
click at [302, 137] on span "Upload" at bounding box center [307, 138] width 36 height 19
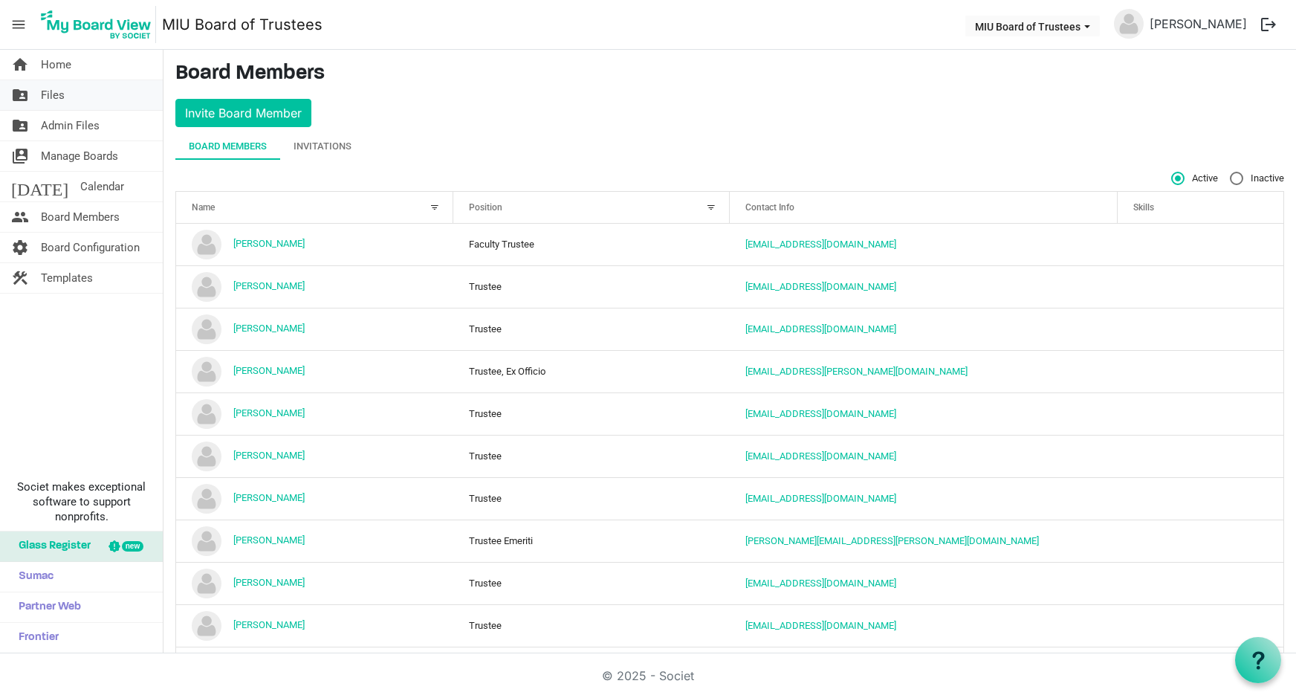
click at [54, 92] on span "Files" at bounding box center [53, 95] width 24 height 30
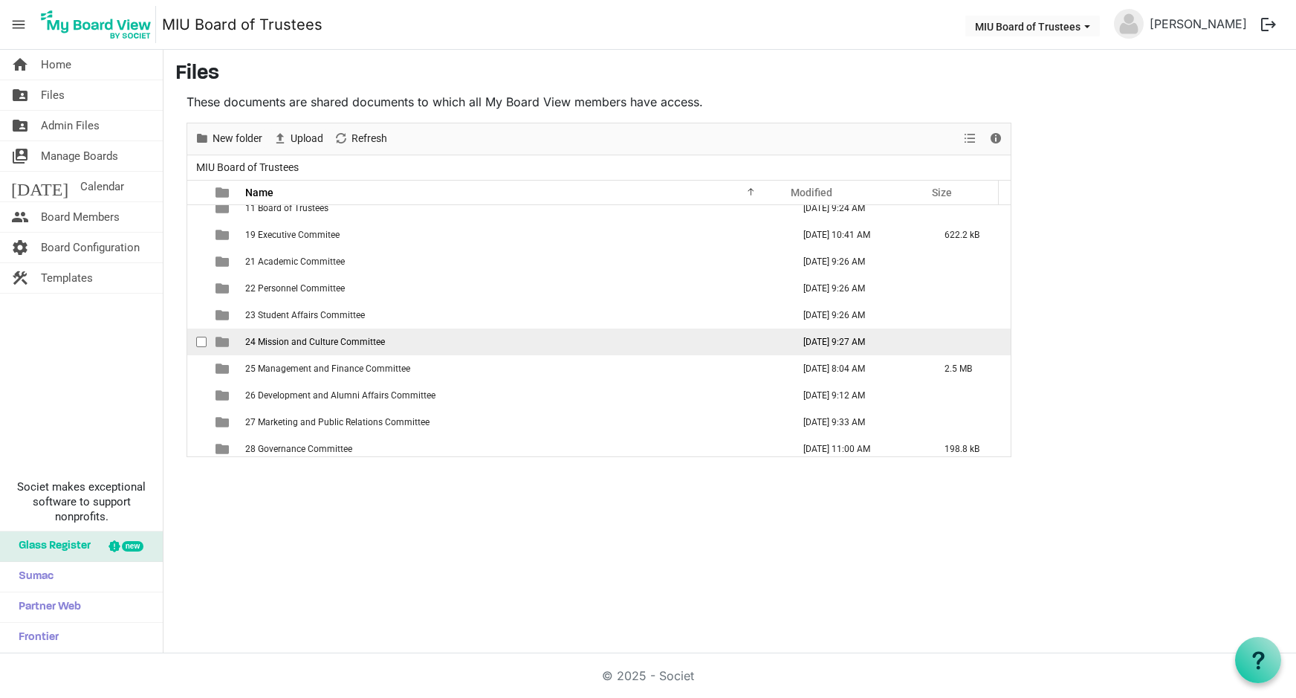
scroll to position [97, 0]
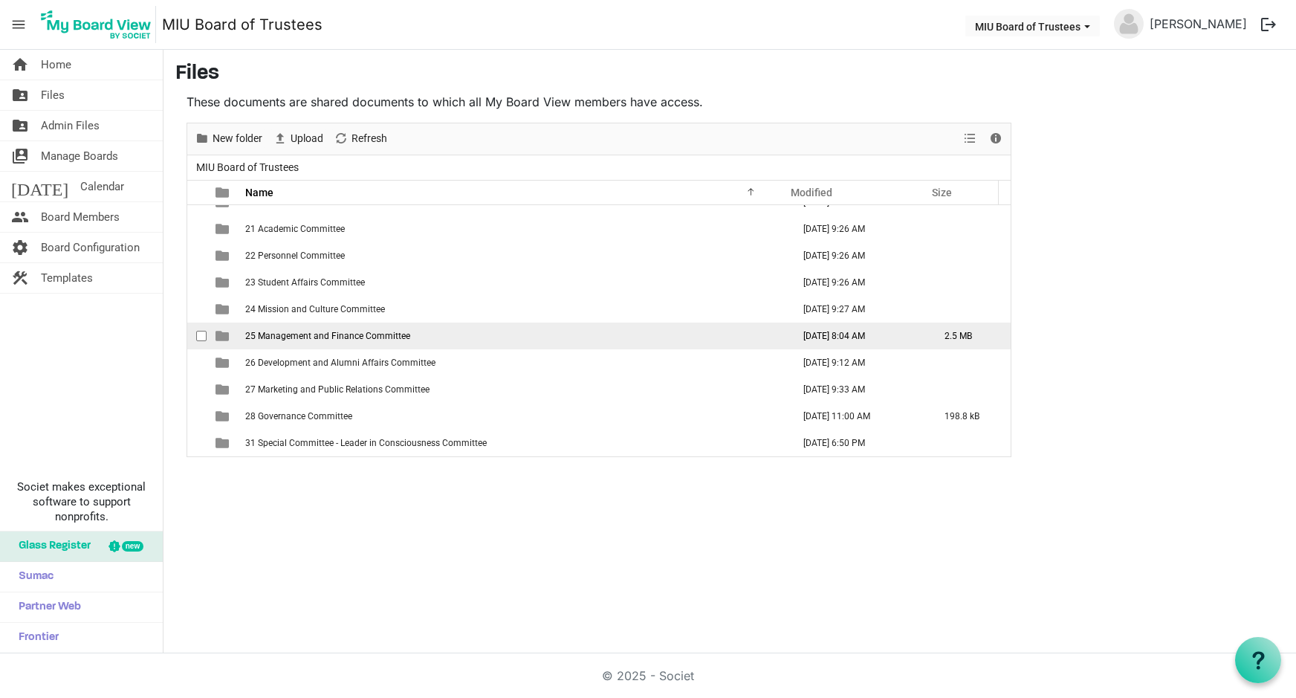
click at [276, 337] on span "25 Management and Finance Committee" at bounding box center [327, 336] width 165 height 10
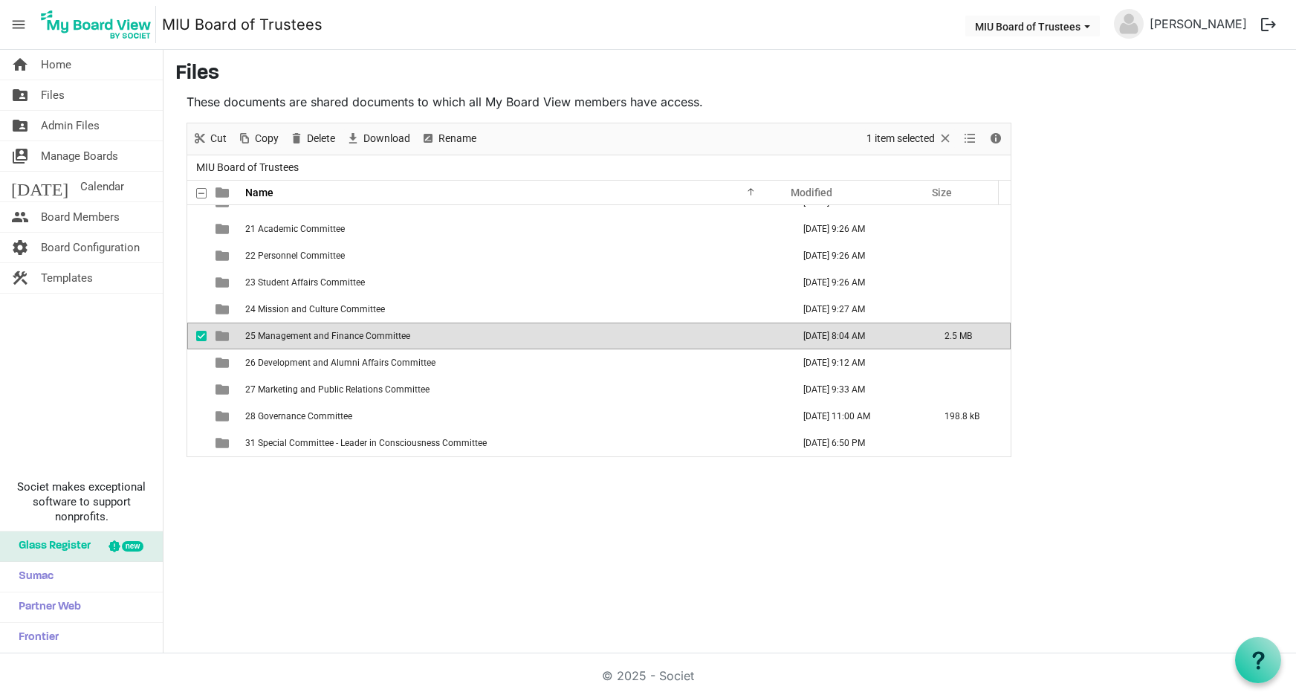
click at [276, 337] on span "25 Management and Finance Committee" at bounding box center [327, 336] width 165 height 10
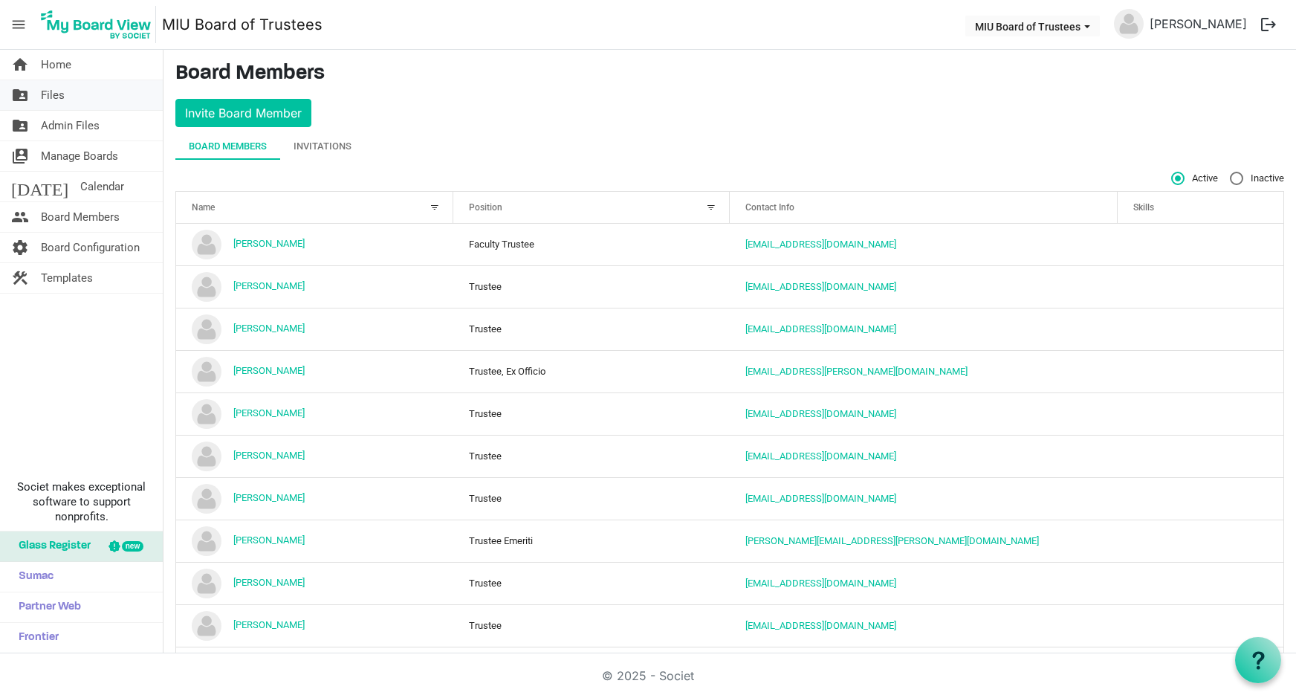
click at [48, 91] on span "Files" at bounding box center [53, 95] width 24 height 30
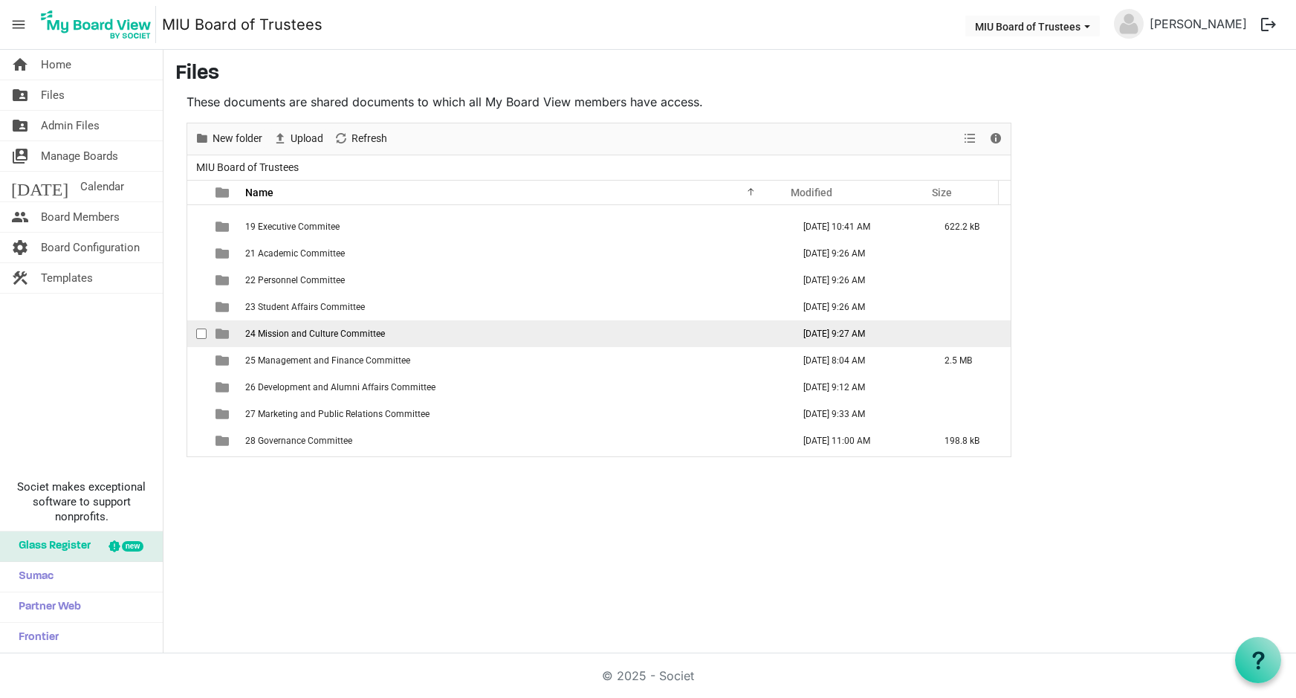
scroll to position [97, 0]
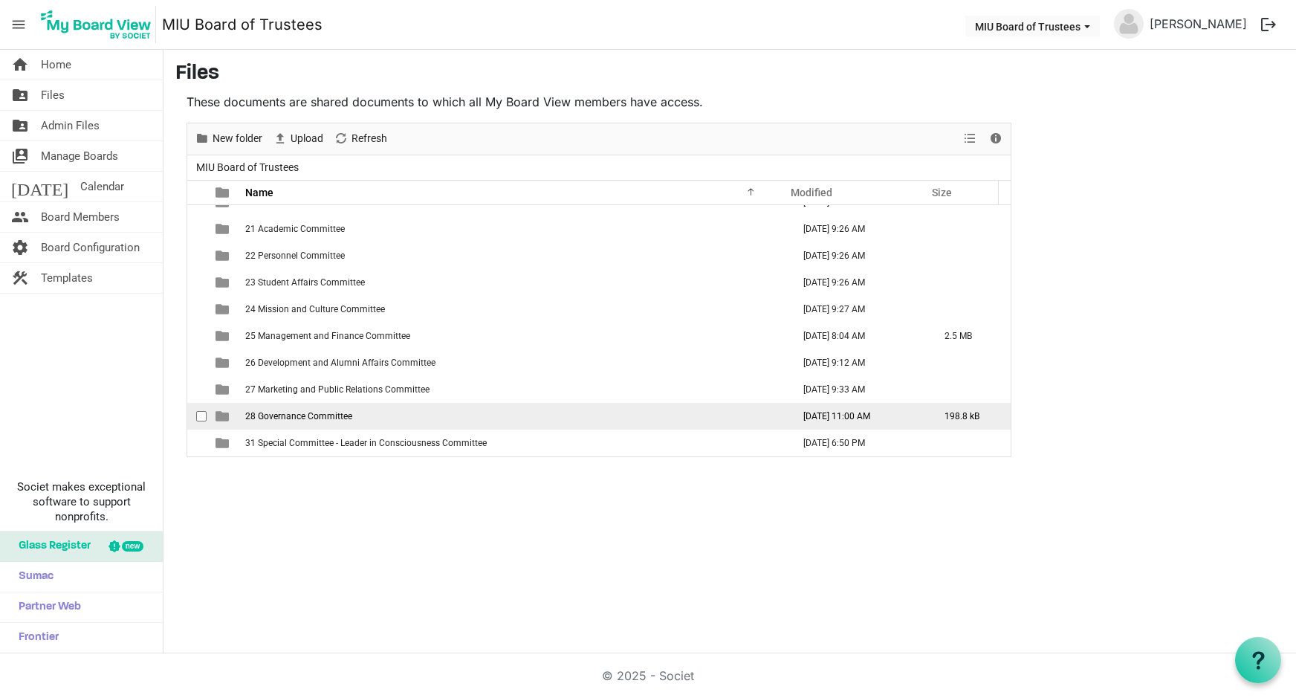
click at [268, 416] on span "28 Governance Committee" at bounding box center [298, 416] width 107 height 10
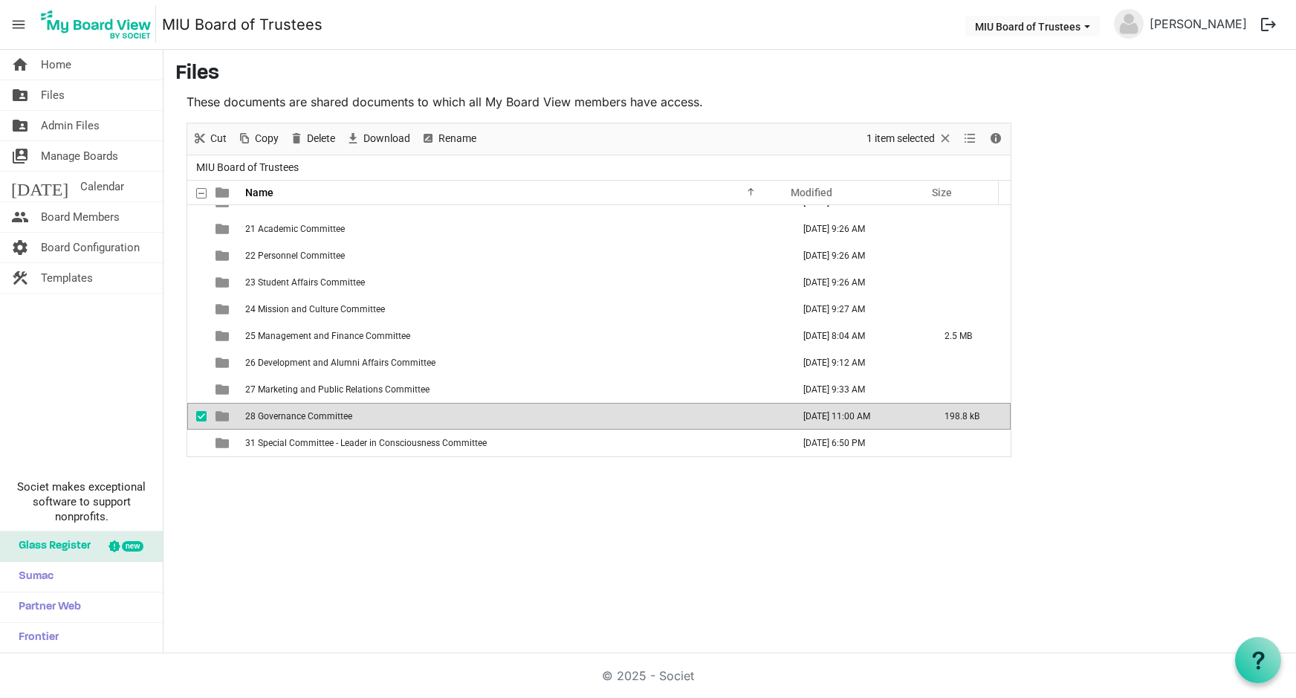
click at [268, 416] on span "28 Governance Committee" at bounding box center [298, 416] width 107 height 10
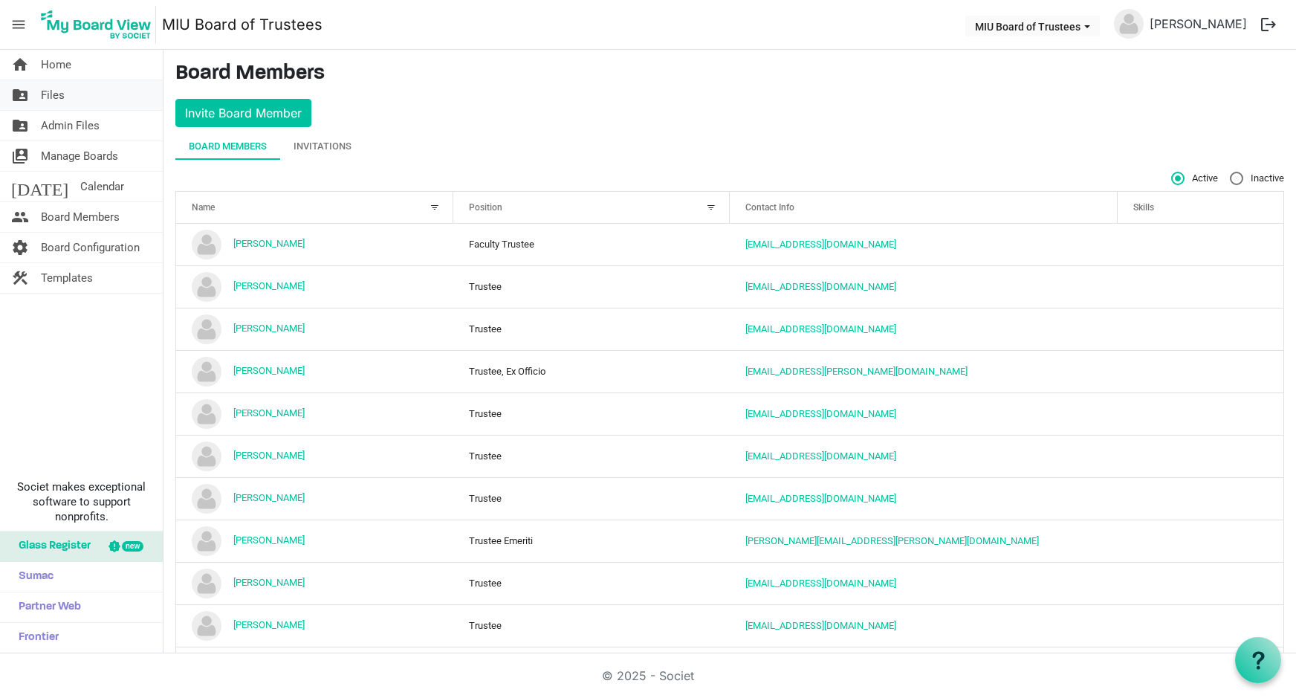
click at [67, 88] on link "folder_shared Files" at bounding box center [81, 95] width 163 height 30
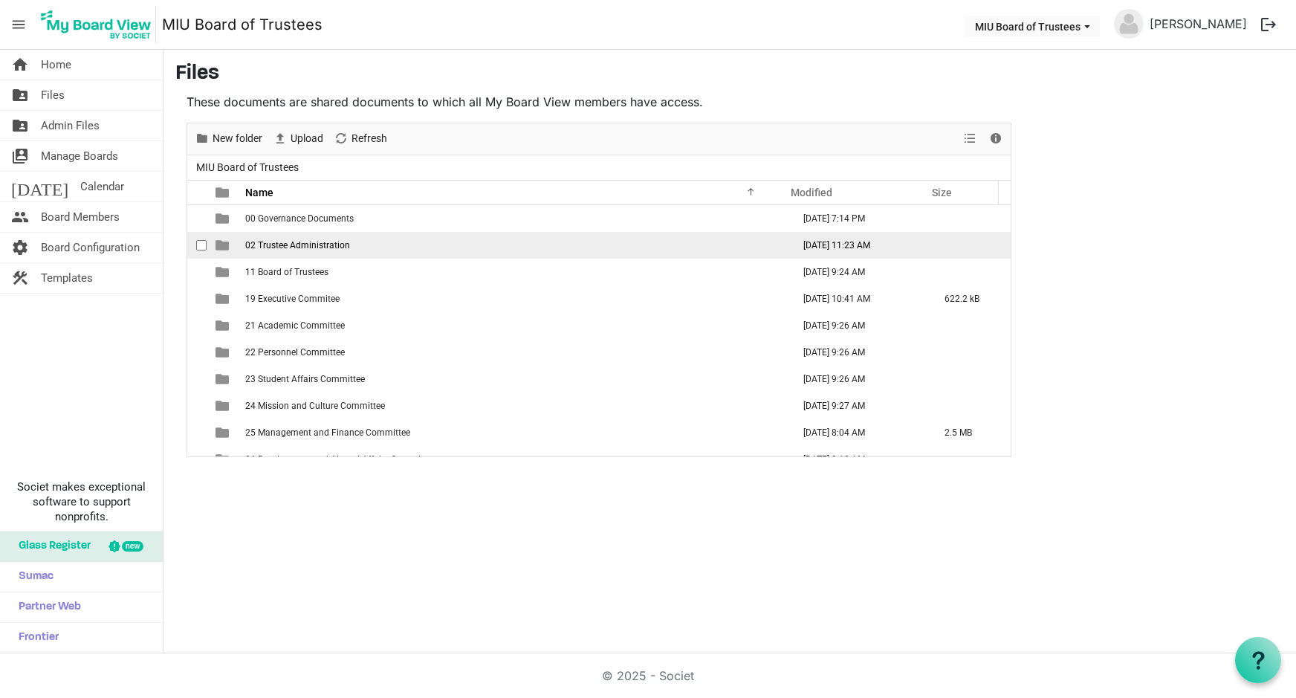
click at [314, 249] on span "02 Trustee Administration" at bounding box center [297, 245] width 105 height 10
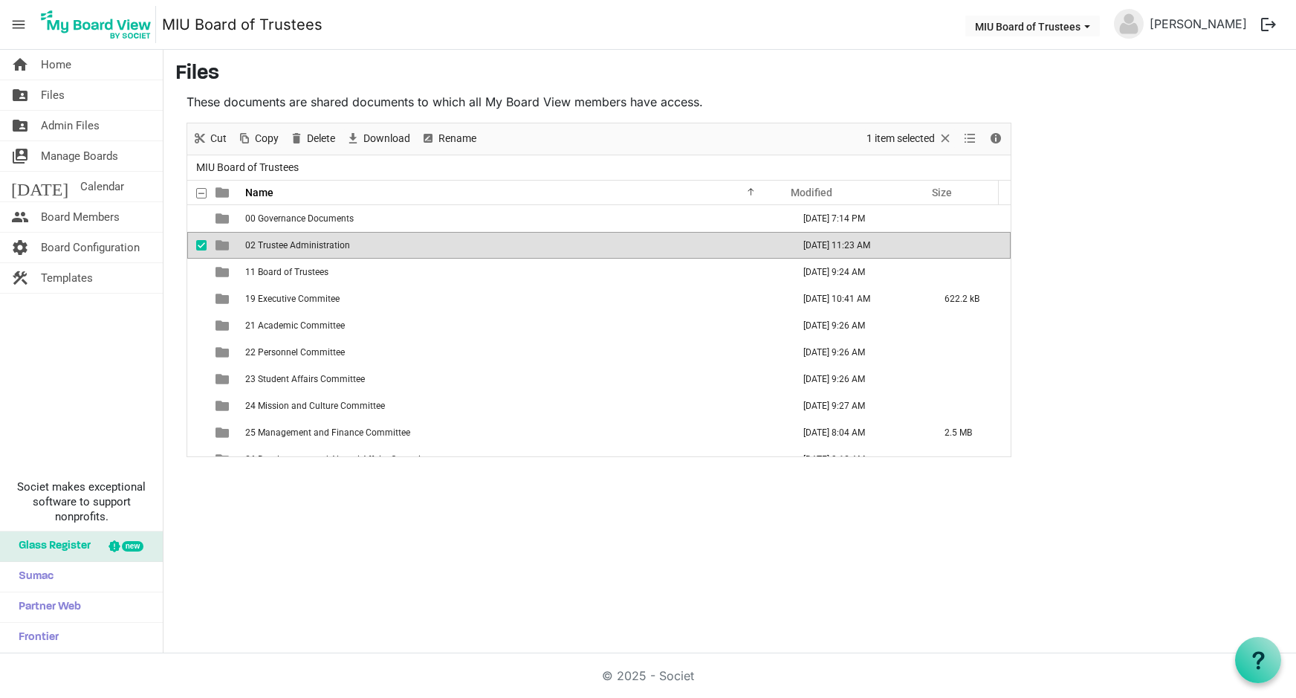
click at [304, 245] on span "02 Trustee Administration" at bounding box center [297, 245] width 105 height 10
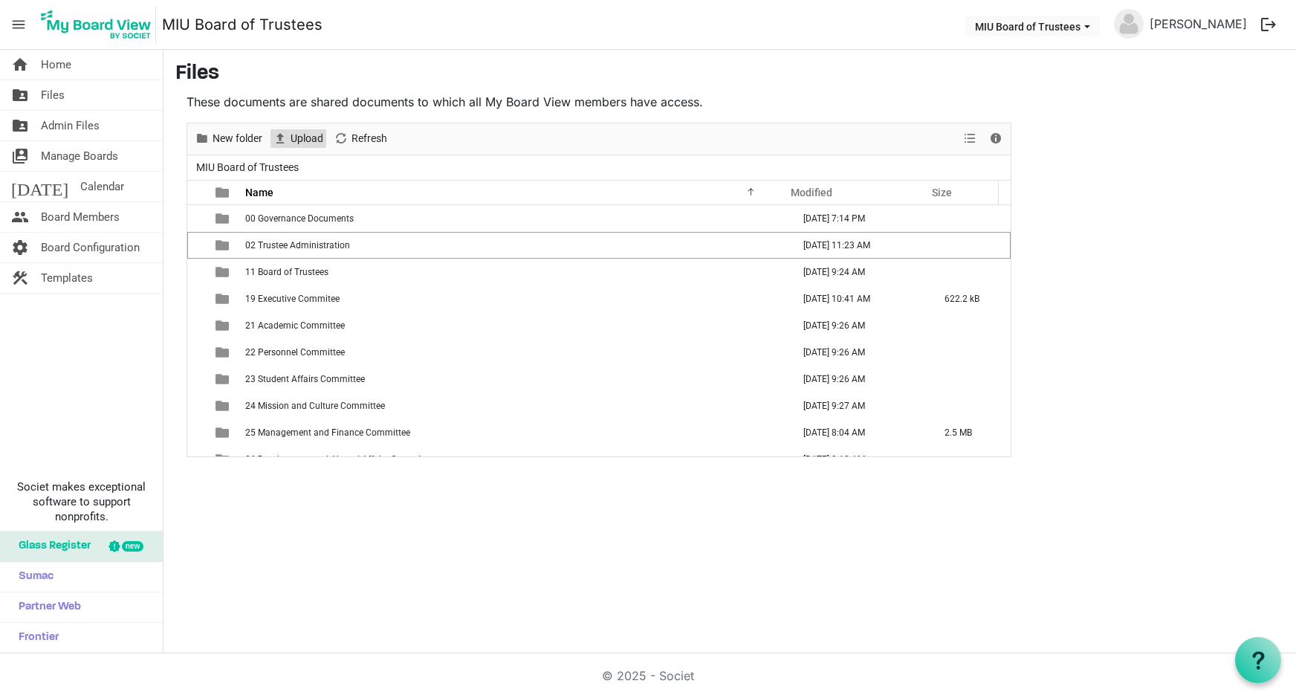
click at [299, 139] on span "Upload" at bounding box center [307, 138] width 36 height 19
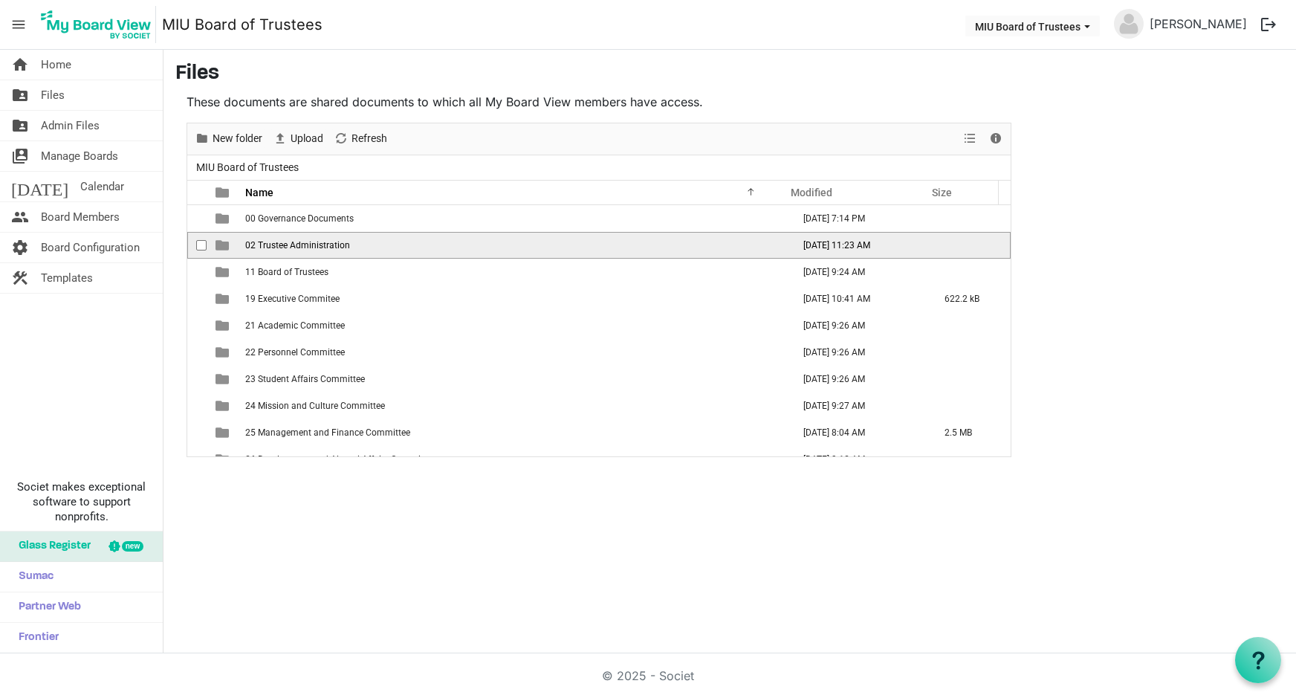
click at [270, 243] on span "02 Trustee Administration" at bounding box center [297, 245] width 105 height 10
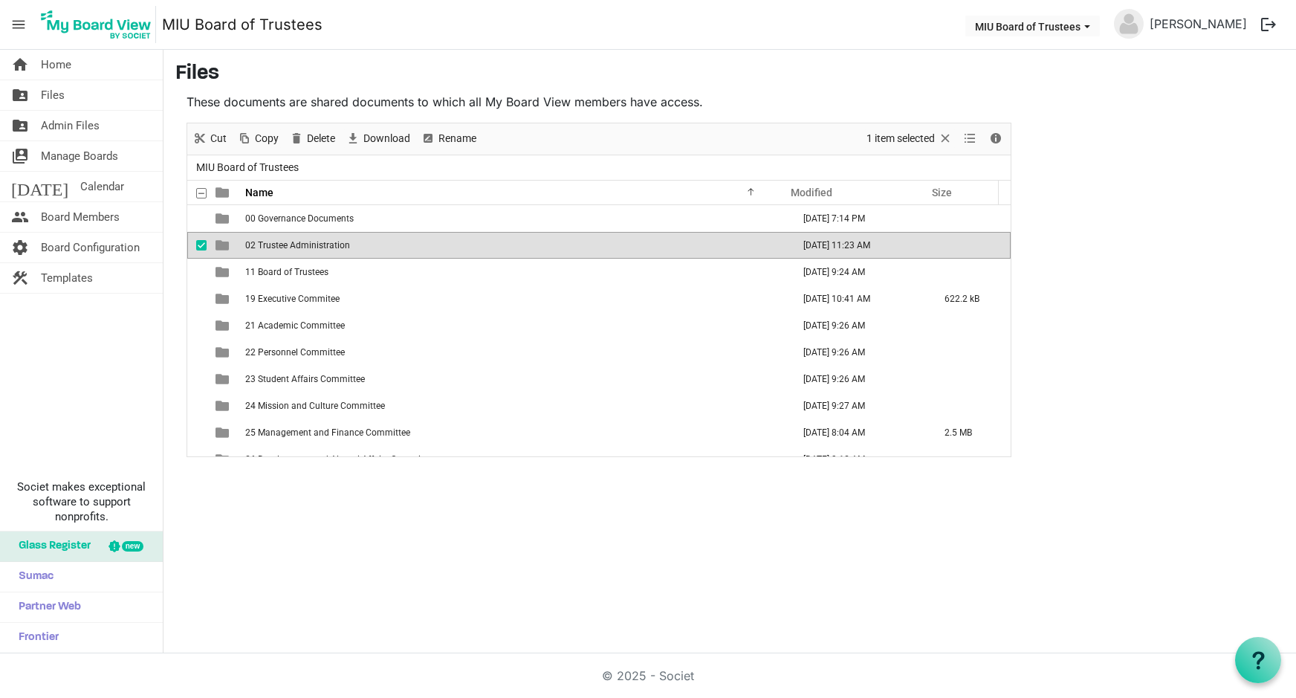
click at [270, 243] on span "02 Trustee Administration" at bounding box center [297, 245] width 105 height 10
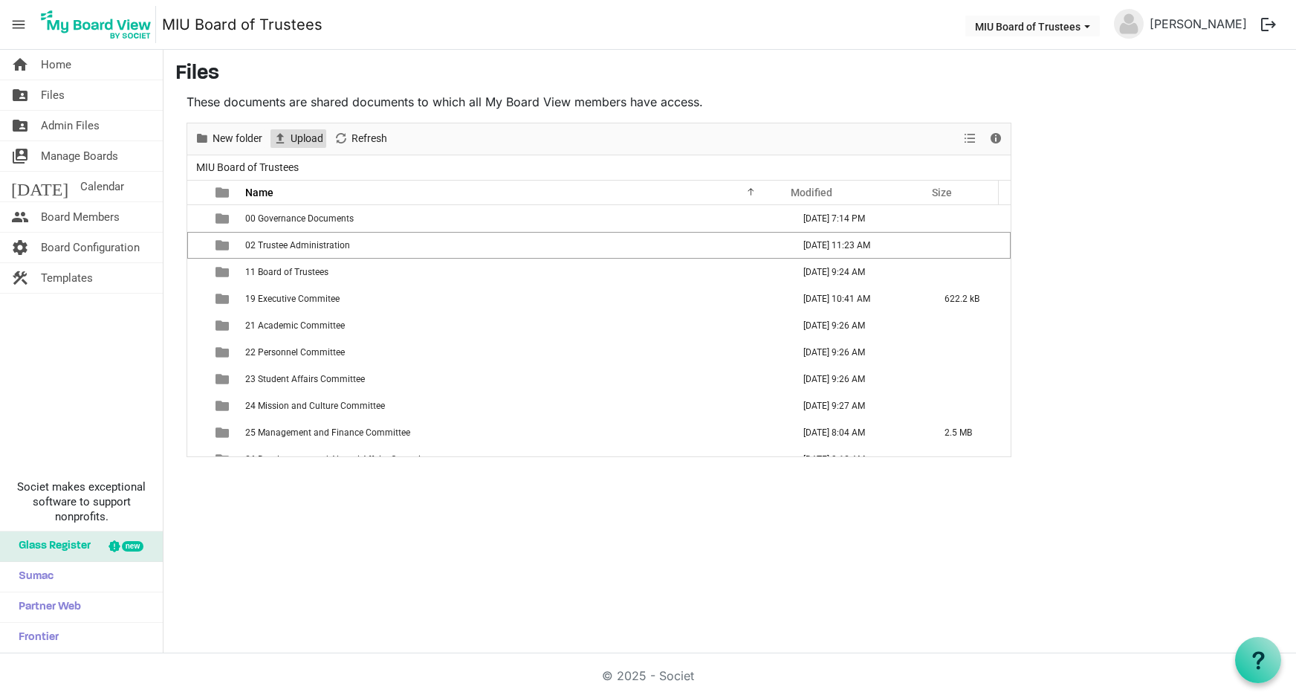
click at [305, 135] on span "Upload" at bounding box center [307, 138] width 36 height 19
